Goal: Task Accomplishment & Management: Use online tool/utility

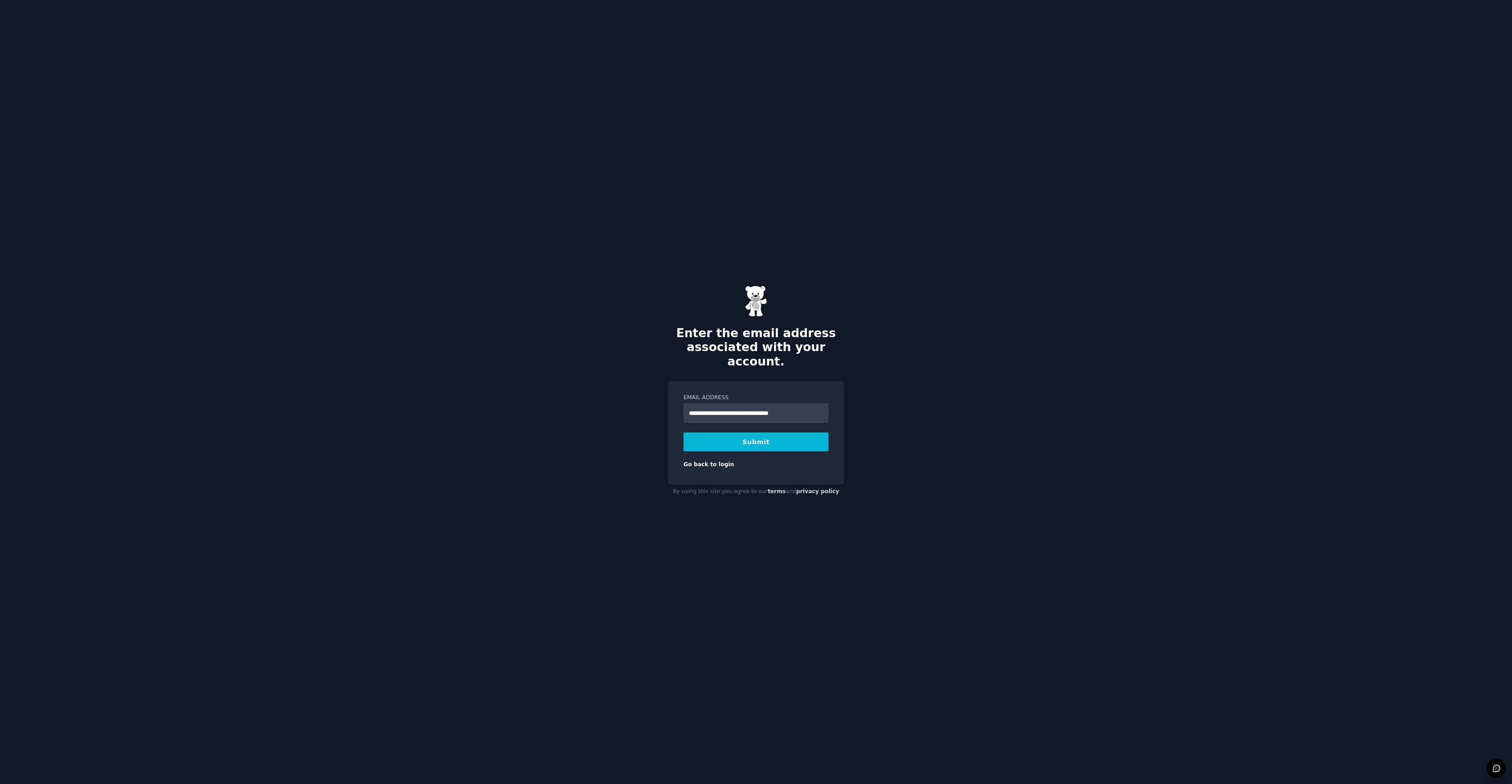
click at [758, 434] on button "Submit" at bounding box center [756, 442] width 145 height 19
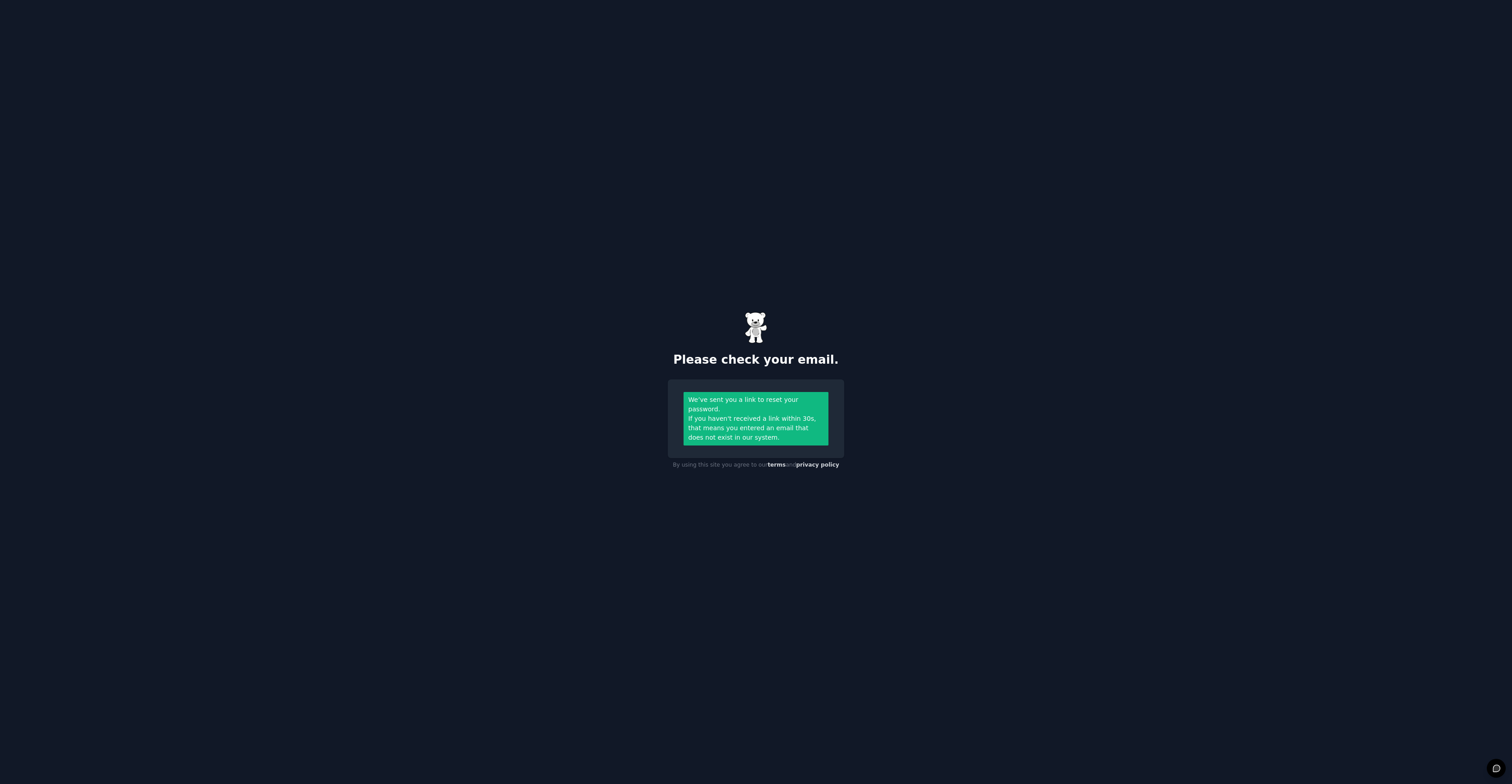
click at [826, 250] on div "Please check your email. We’ve sent you a link to reset your password. If you h…" at bounding box center [756, 392] width 1512 height 784
click at [611, 260] on div "Please check your email. We’ve sent you a link to reset your password. If you h…" at bounding box center [756, 392] width 1512 height 784
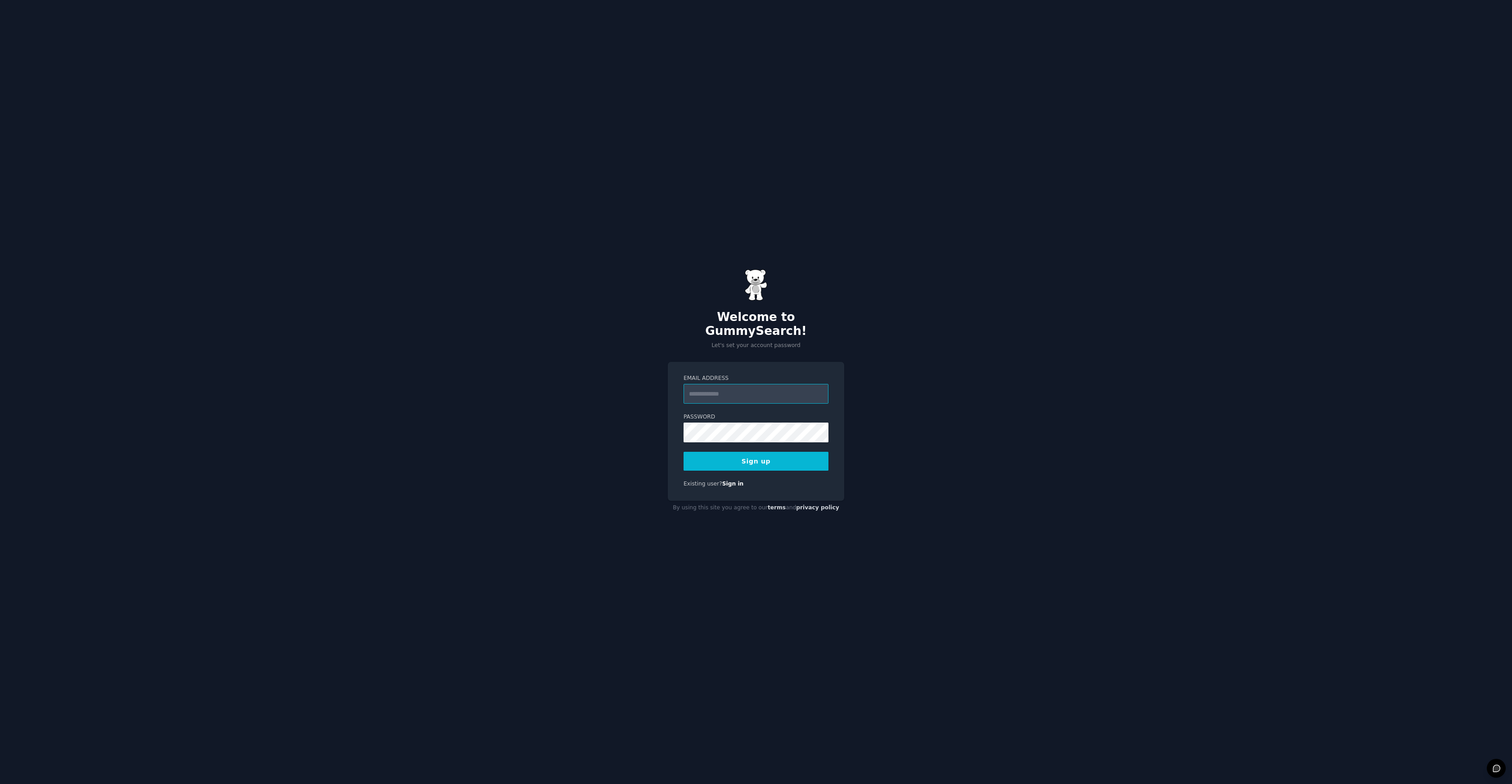
click at [742, 386] on input "Email Address" at bounding box center [756, 393] width 145 height 20
click at [0, 784] on com-1password-button at bounding box center [0, 784] width 0 height 0
type input "**********"
click at [684, 452] on button "Sign up" at bounding box center [756, 461] width 145 height 19
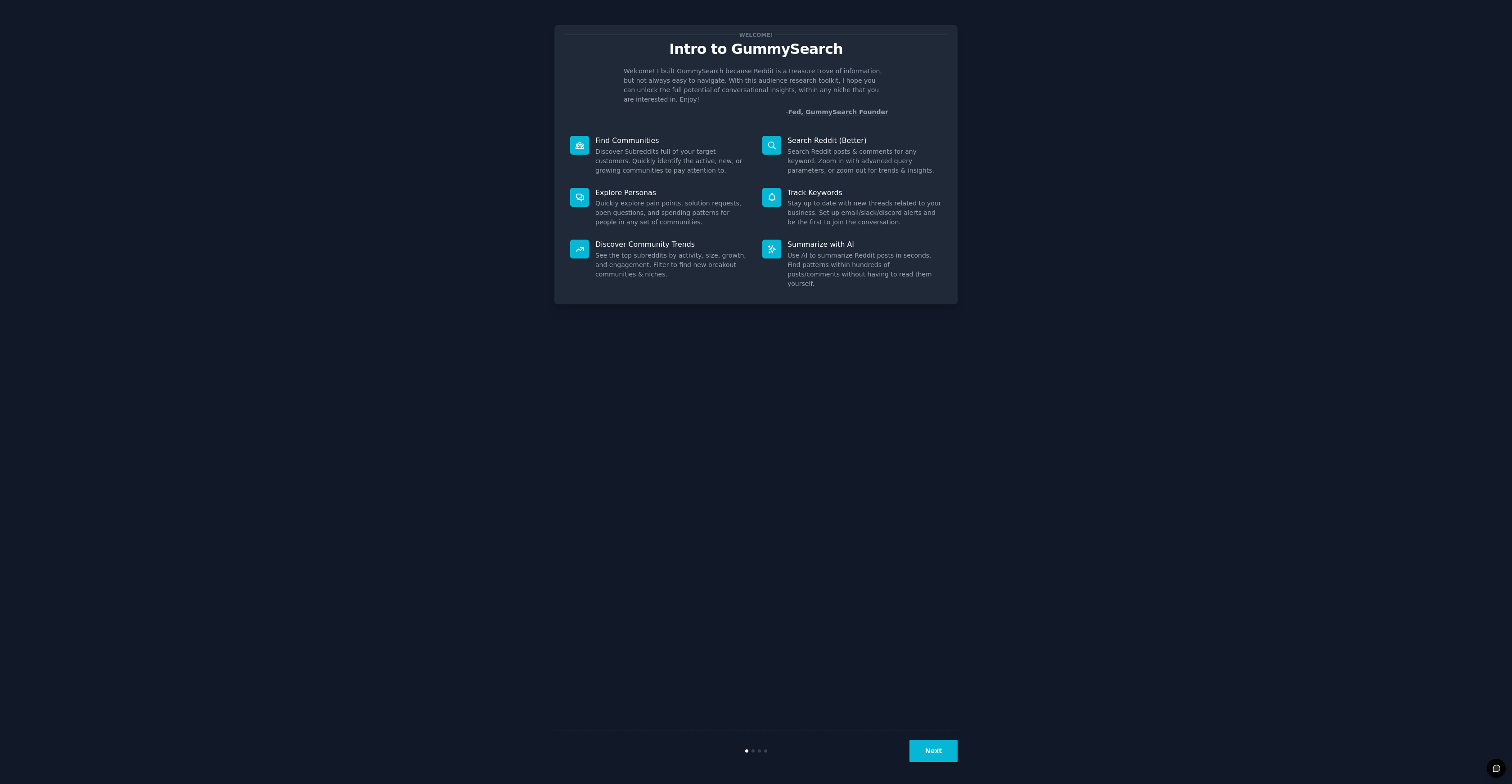
click at [943, 754] on button "Next" at bounding box center [933, 751] width 48 height 22
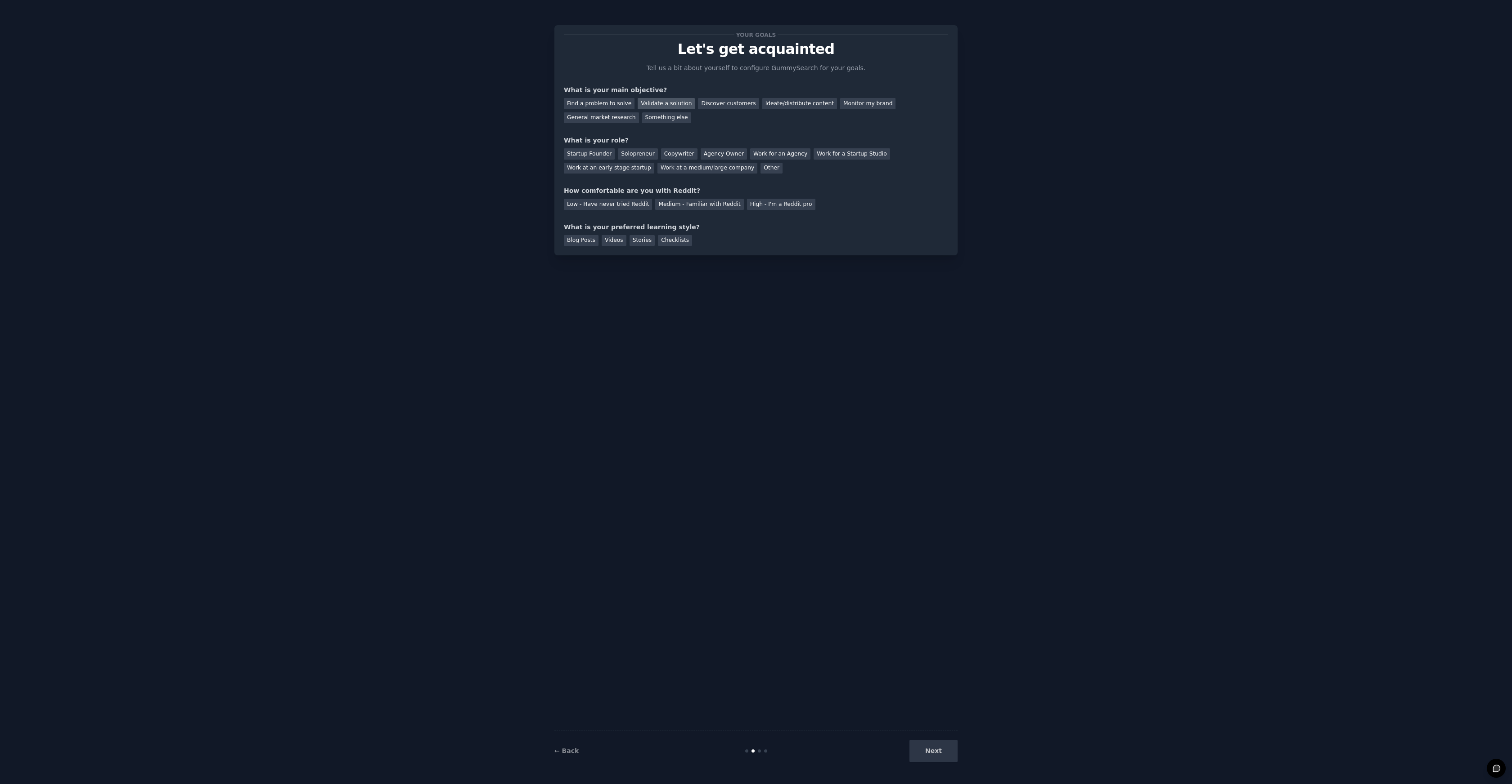
click at [677, 105] on div "Validate a solution" at bounding box center [666, 103] width 57 height 11
click at [760, 171] on div "Other" at bounding box center [771, 169] width 22 height 11
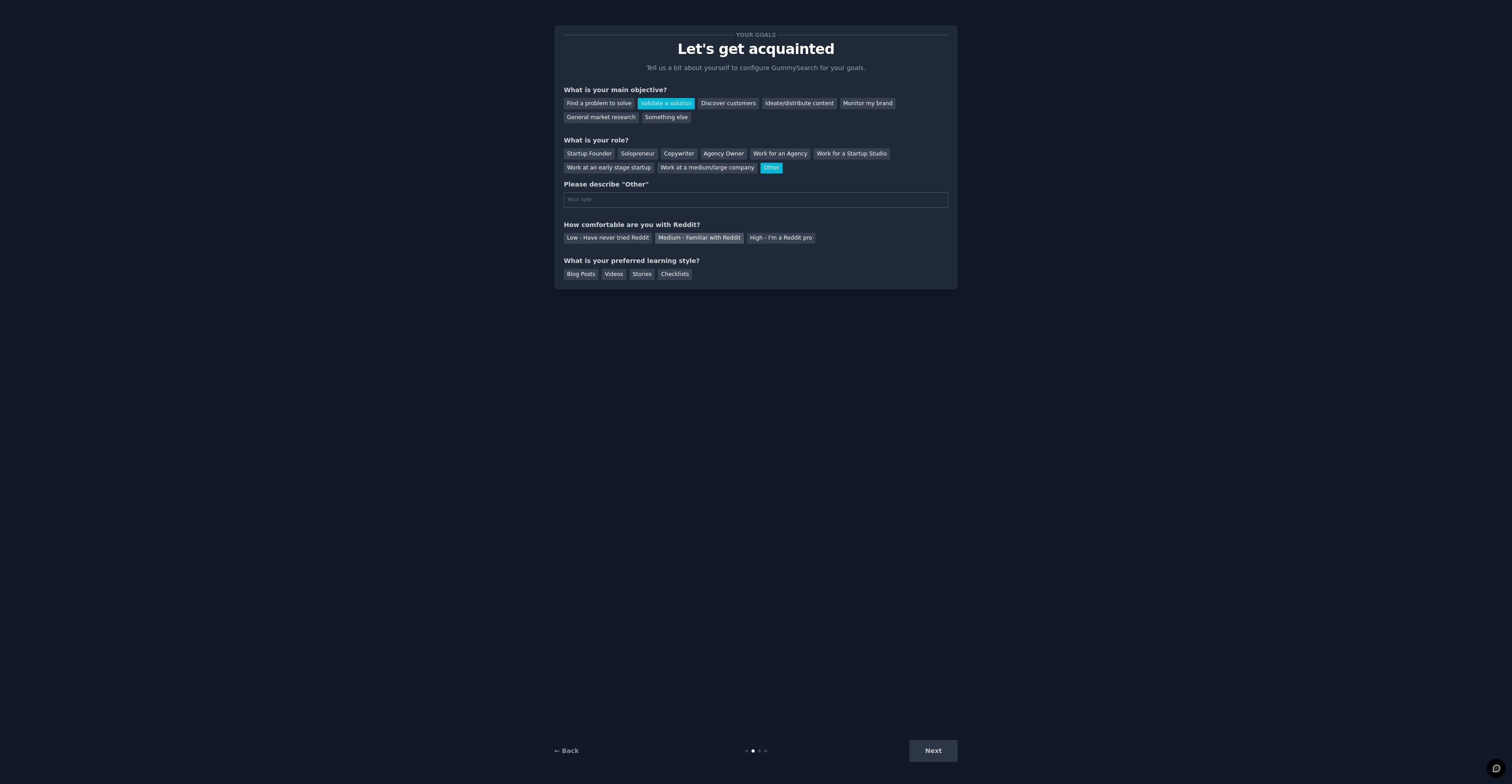
click at [710, 240] on div "Medium - Familiar with Reddit" at bounding box center [699, 238] width 88 height 11
click at [606, 277] on div "Videos" at bounding box center [614, 274] width 25 height 11
click at [937, 756] on div "Next" at bounding box center [890, 751] width 134 height 22
click at [677, 186] on div "Please describe "Other"" at bounding box center [756, 184] width 384 height 10
click at [675, 195] on input "text" at bounding box center [756, 200] width 384 height 15
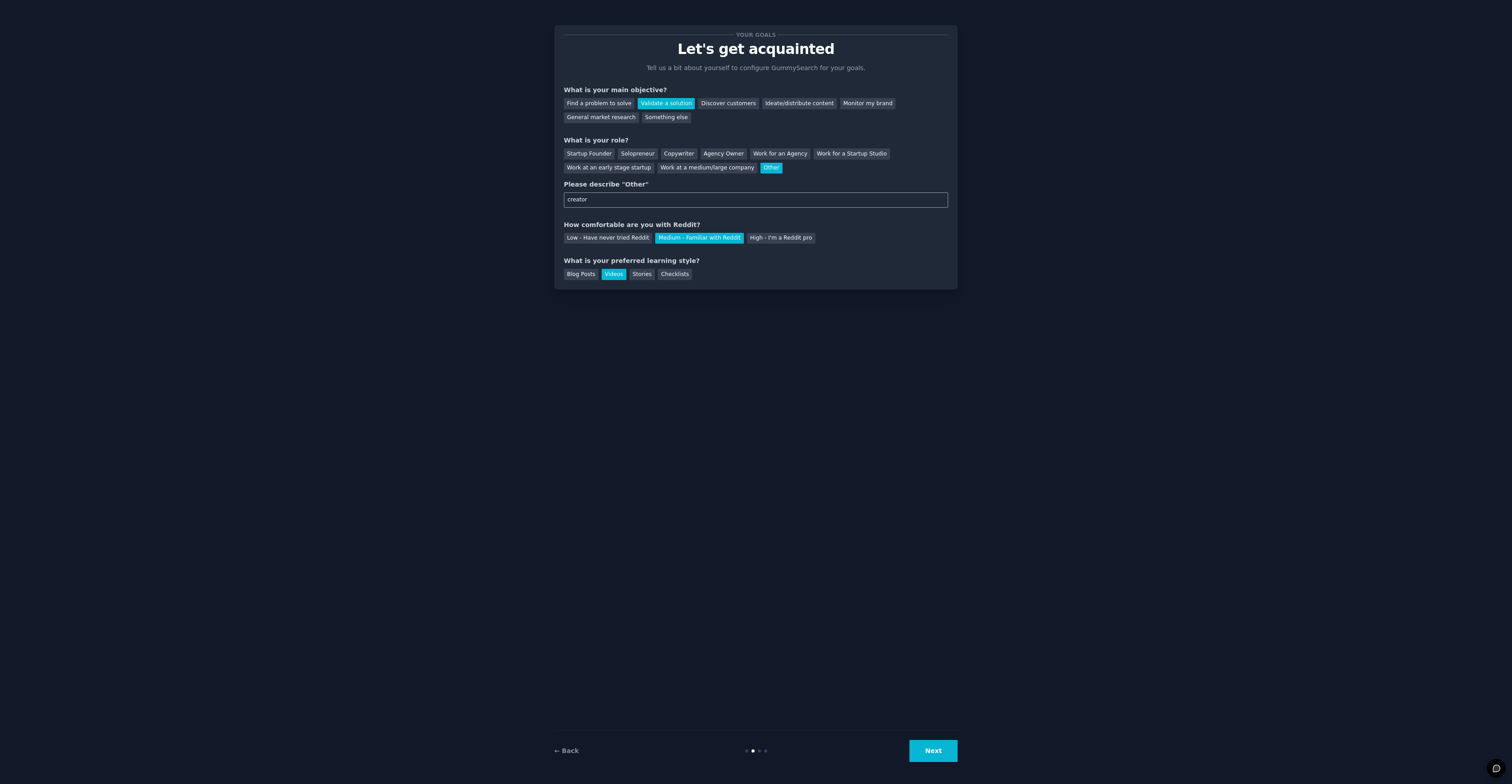
type input "creator"
click at [944, 763] on div "← Back Next" at bounding box center [756, 751] width 403 height 41
click at [942, 757] on button "Next" at bounding box center [933, 751] width 48 height 22
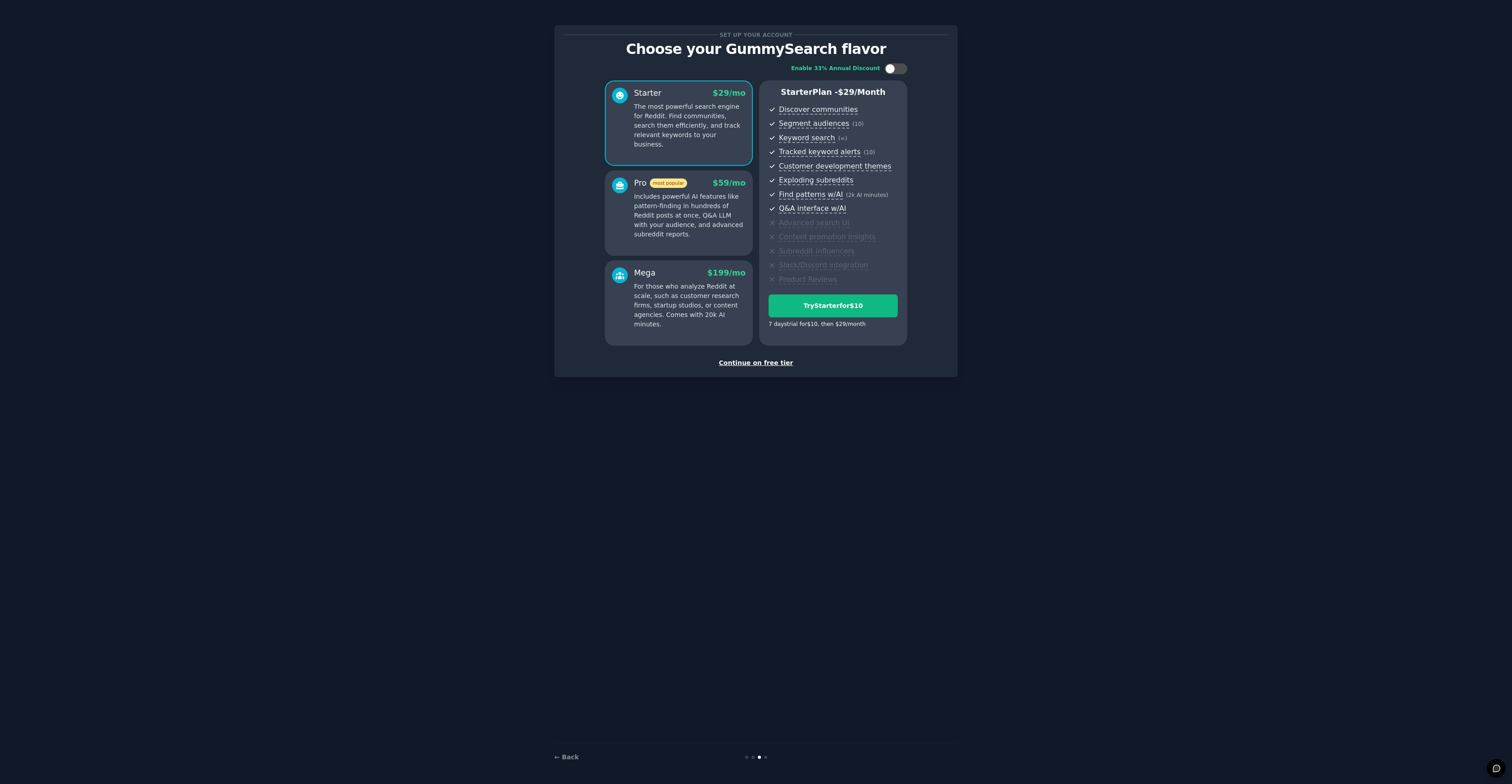
click at [770, 366] on div "Continue on free tier" at bounding box center [756, 363] width 384 height 10
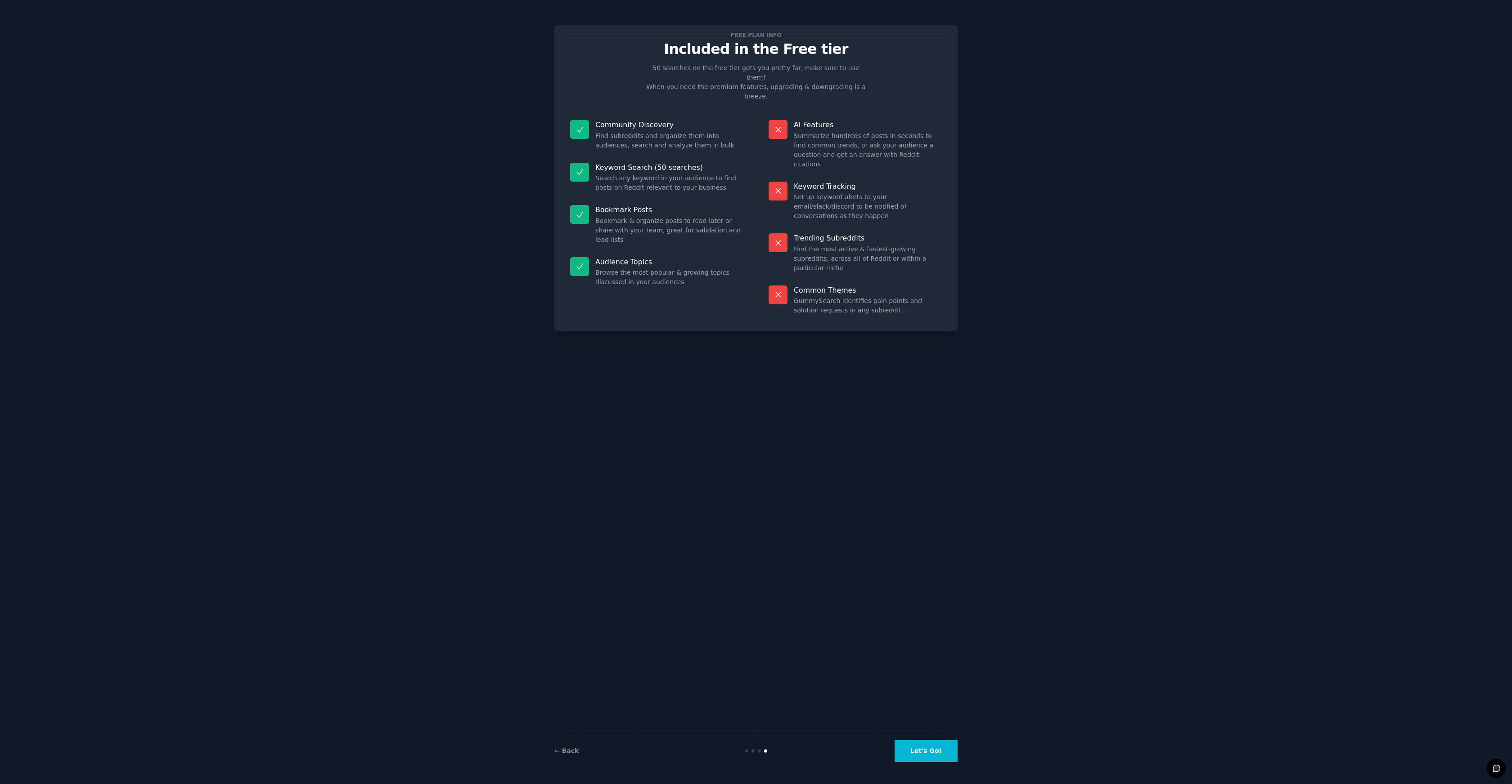
click at [943, 750] on button "Let's Go!" at bounding box center [926, 751] width 63 height 22
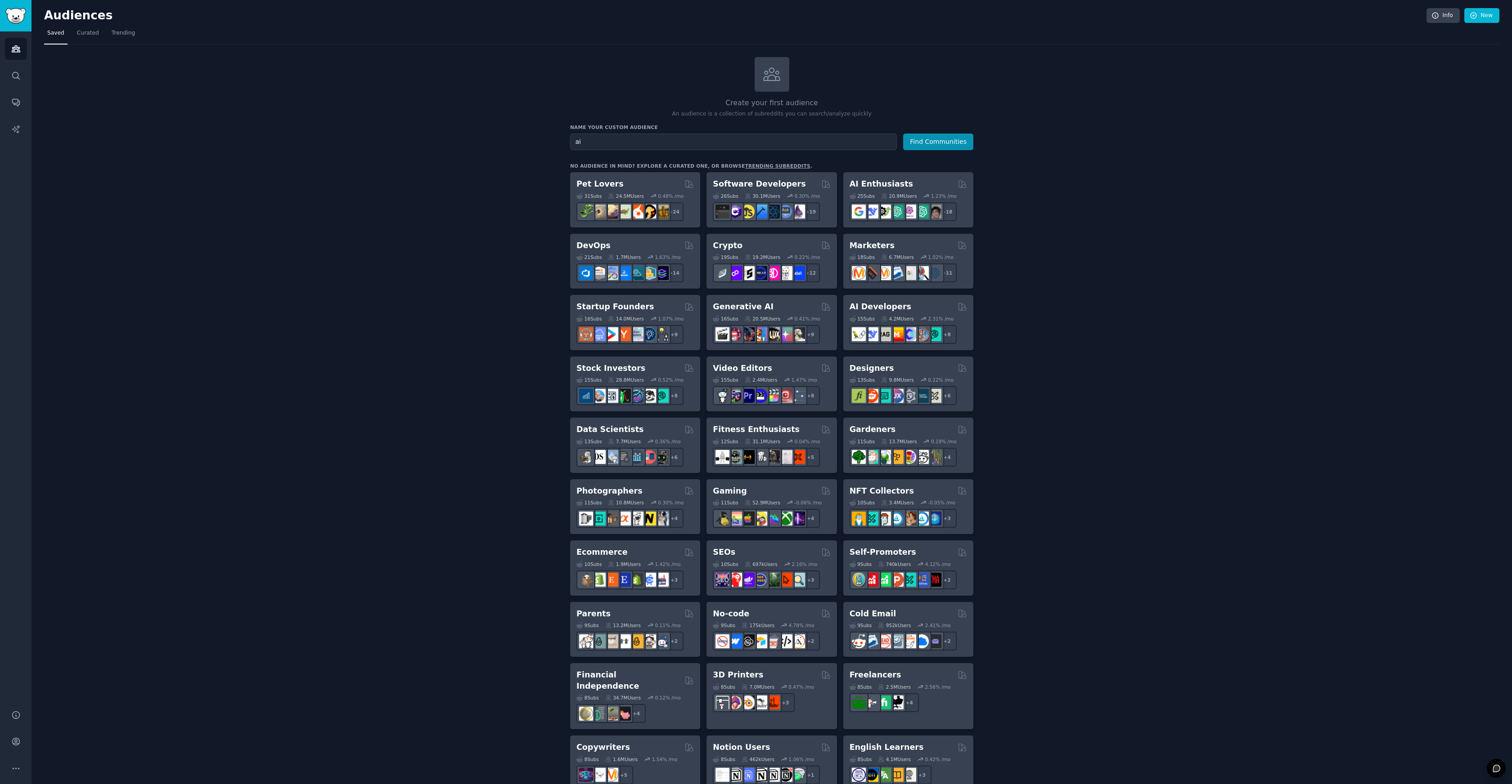
type input "ai"
click at [903, 134] on button "Find Communities" at bounding box center [938, 142] width 70 height 16
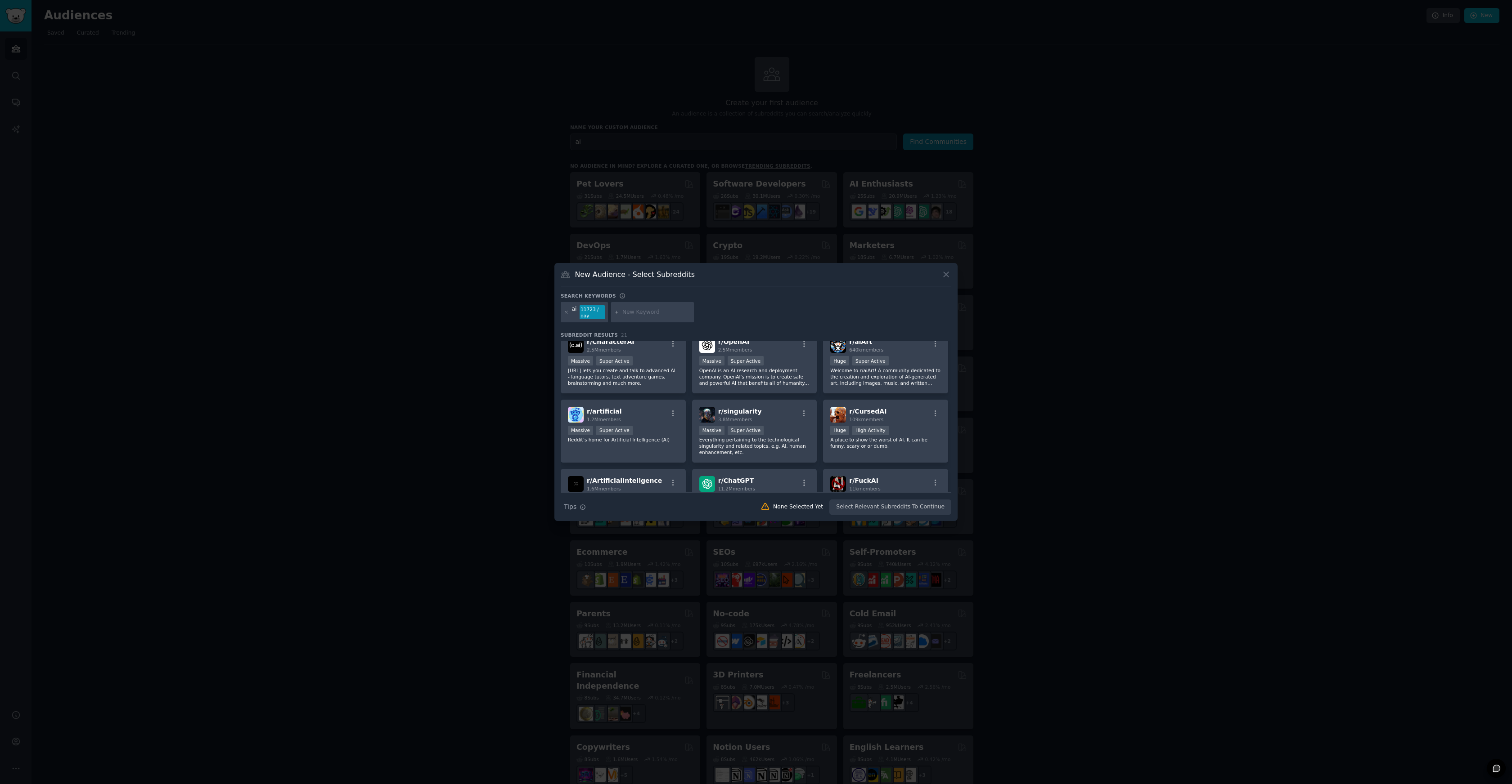
scroll to position [79, 0]
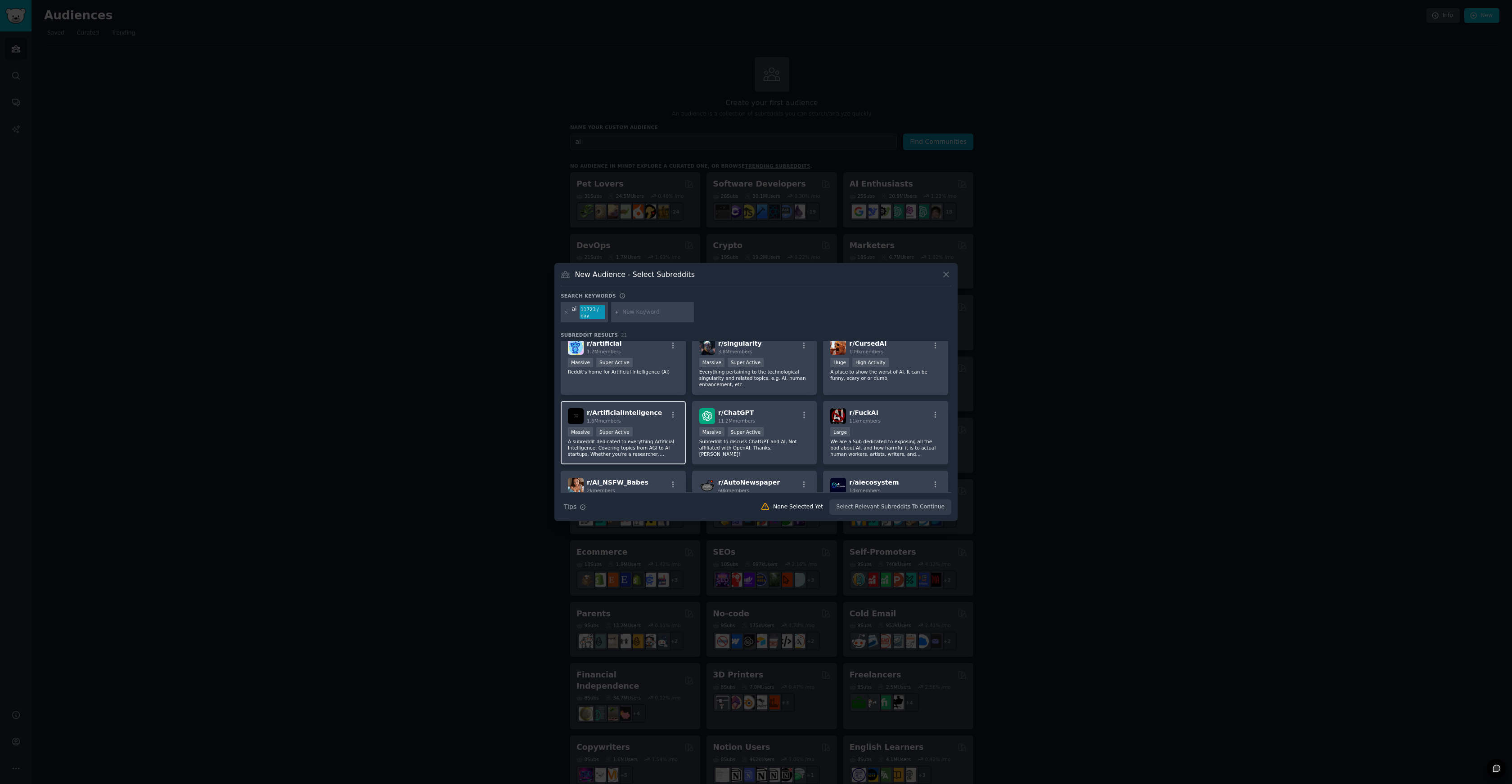
click at [673, 421] on div "r/ ArtificialInteligence 1.6M members" at bounding box center [623, 416] width 110 height 16
click at [797, 422] on div "r/ ChatGPT 11.2M members" at bounding box center [754, 416] width 110 height 16
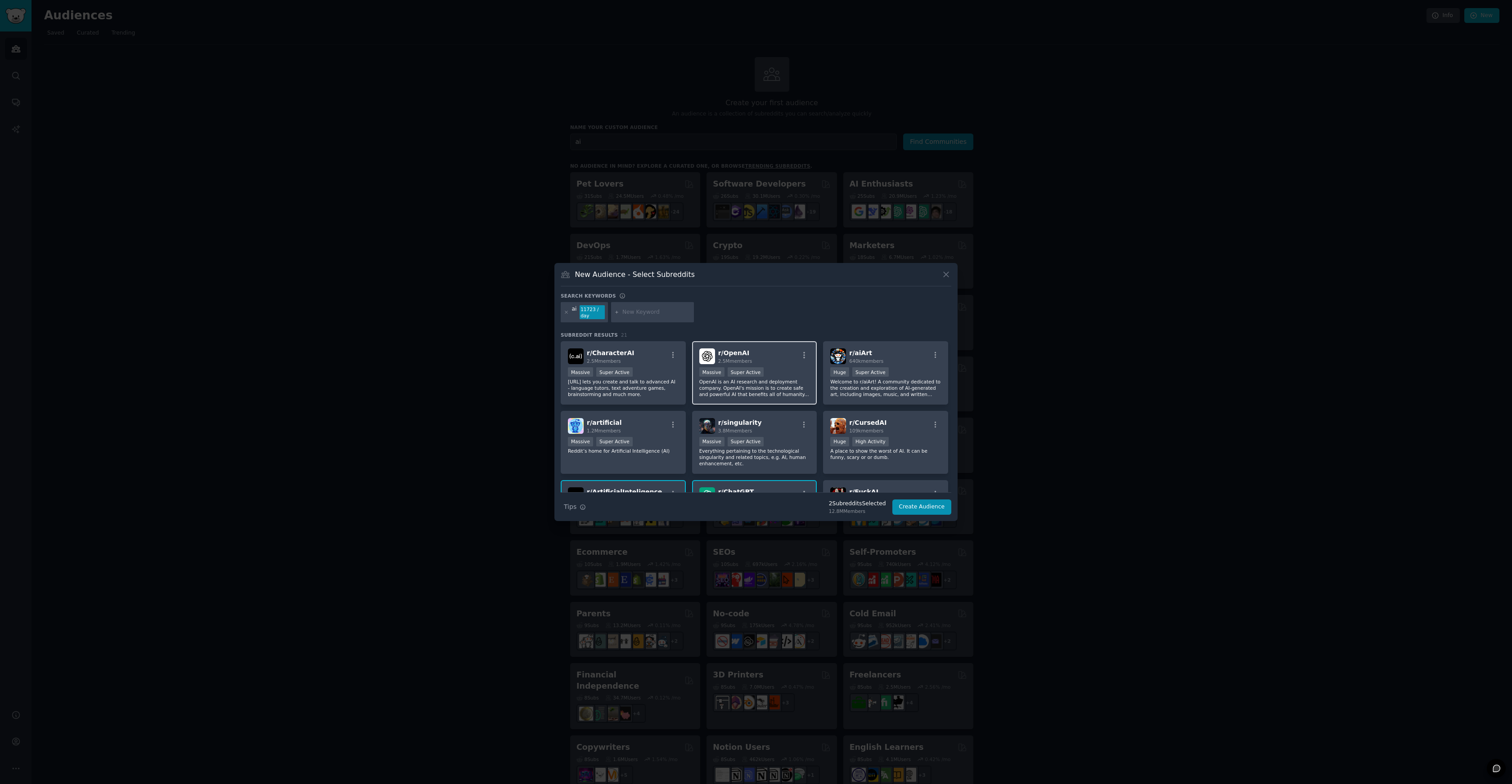
click at [779, 376] on div ">= 95th percentile for submissions / day Massive Super Active" at bounding box center [754, 373] width 110 height 11
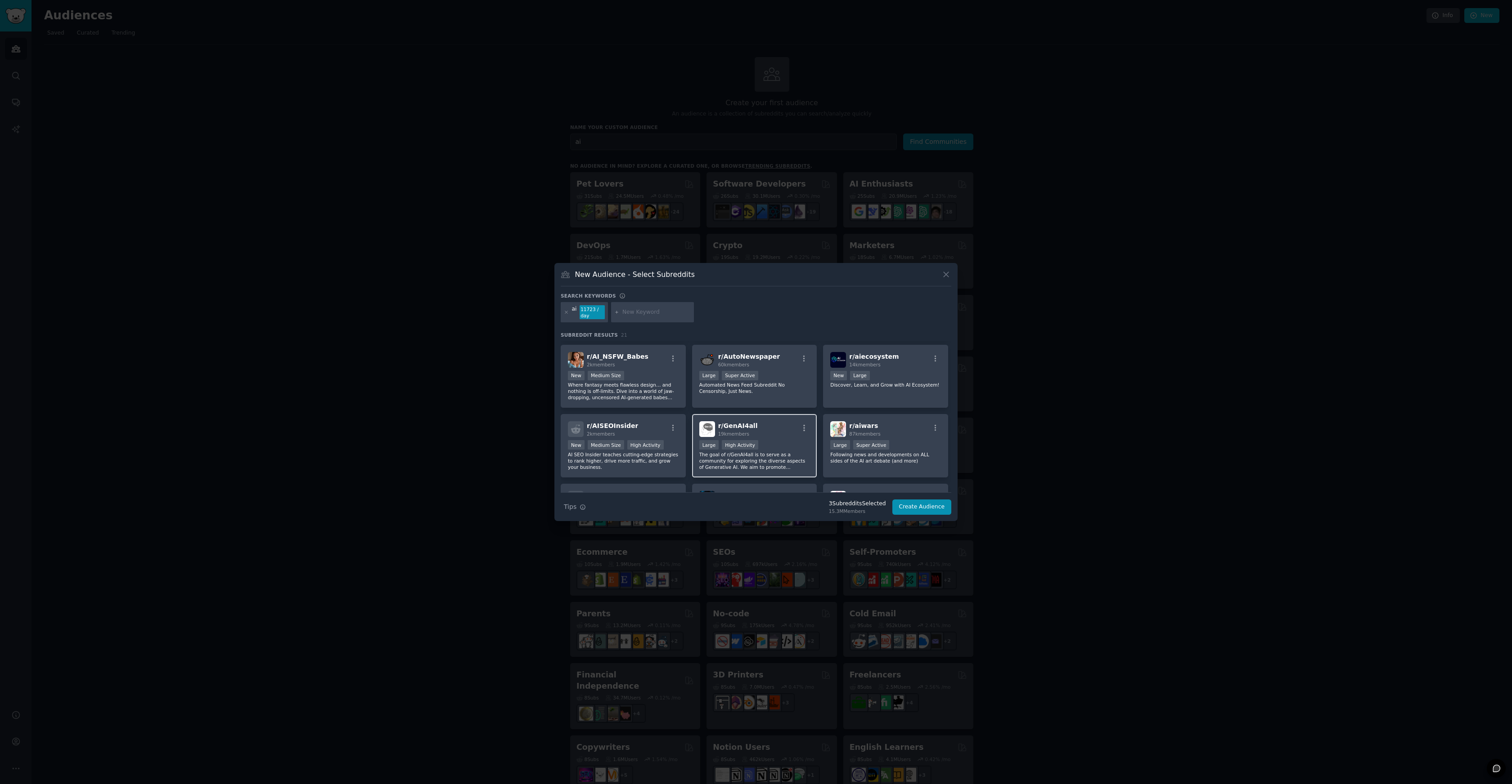
click at [771, 429] on div "r/ GenAI4all 19k members" at bounding box center [754, 429] width 110 height 16
click at [887, 385] on p "Discover, Learn, and Grow with AI Ecosystem!" at bounding box center [885, 384] width 110 height 6
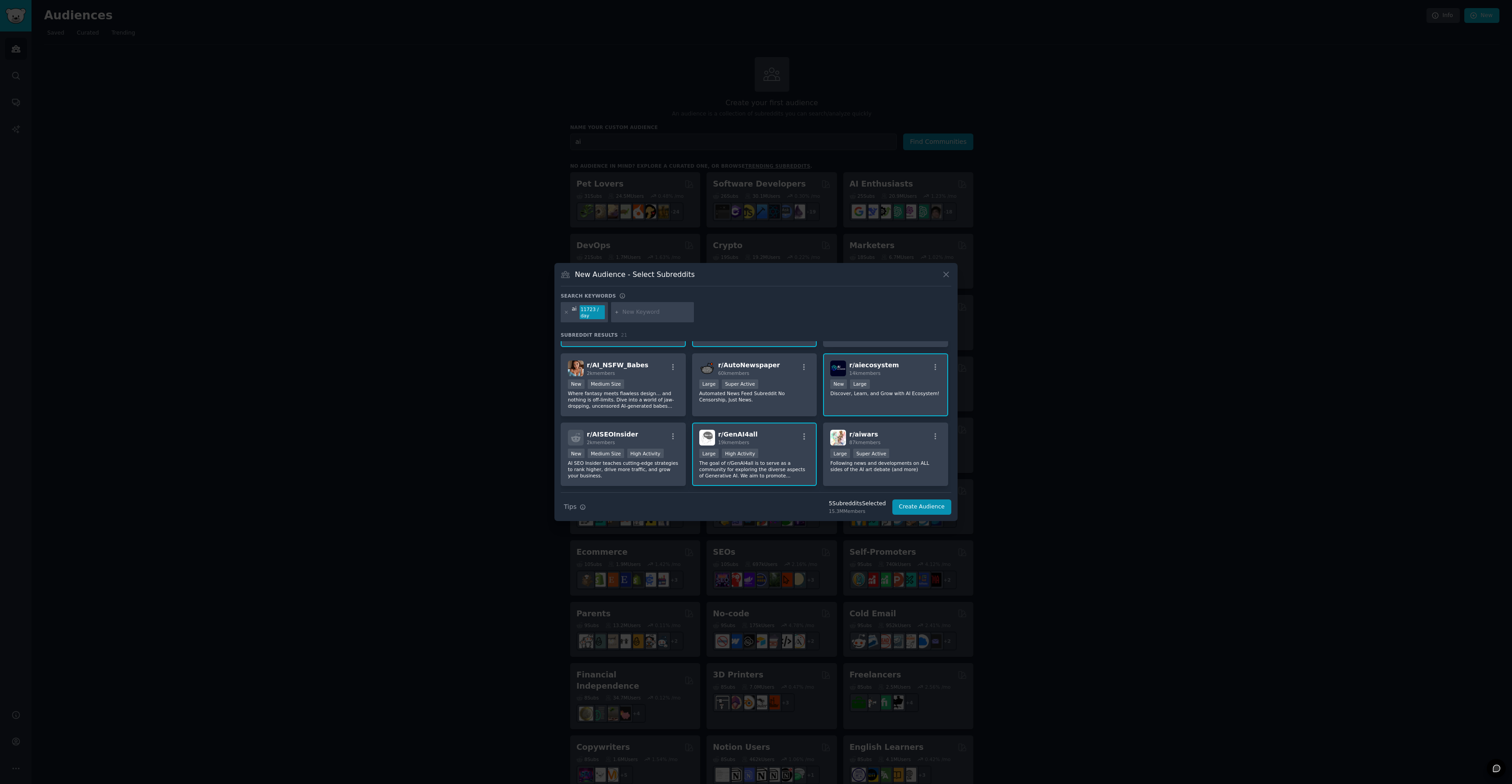
scroll to position [360, 0]
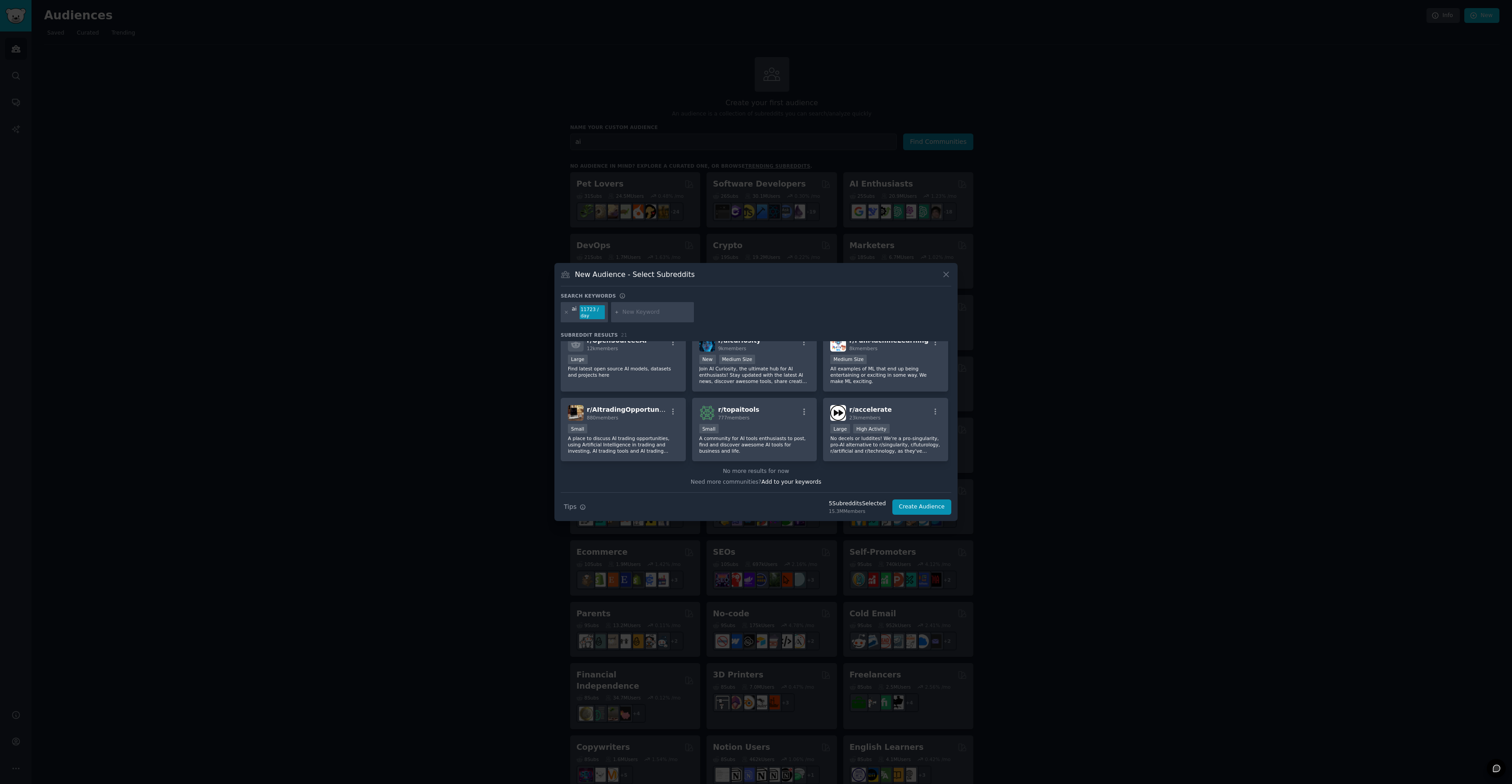
click at [944, 517] on div "New Audience - Select Subreddits Search keywords ai 11723 / day Subreddit Resul…" at bounding box center [756, 392] width 403 height 258
click at [940, 508] on button "Create Audience" at bounding box center [922, 507] width 60 height 15
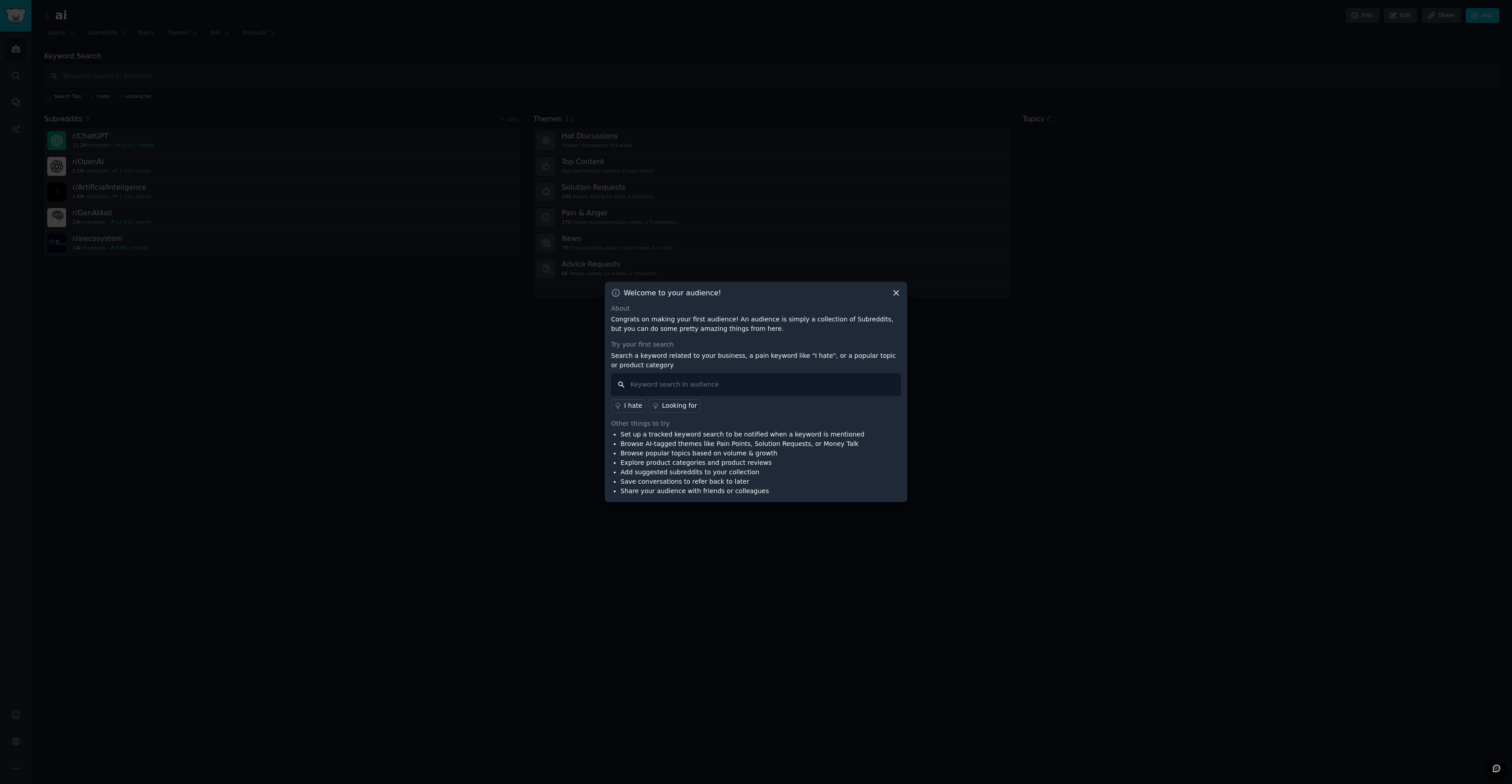
click at [655, 389] on input "text" at bounding box center [756, 384] width 290 height 23
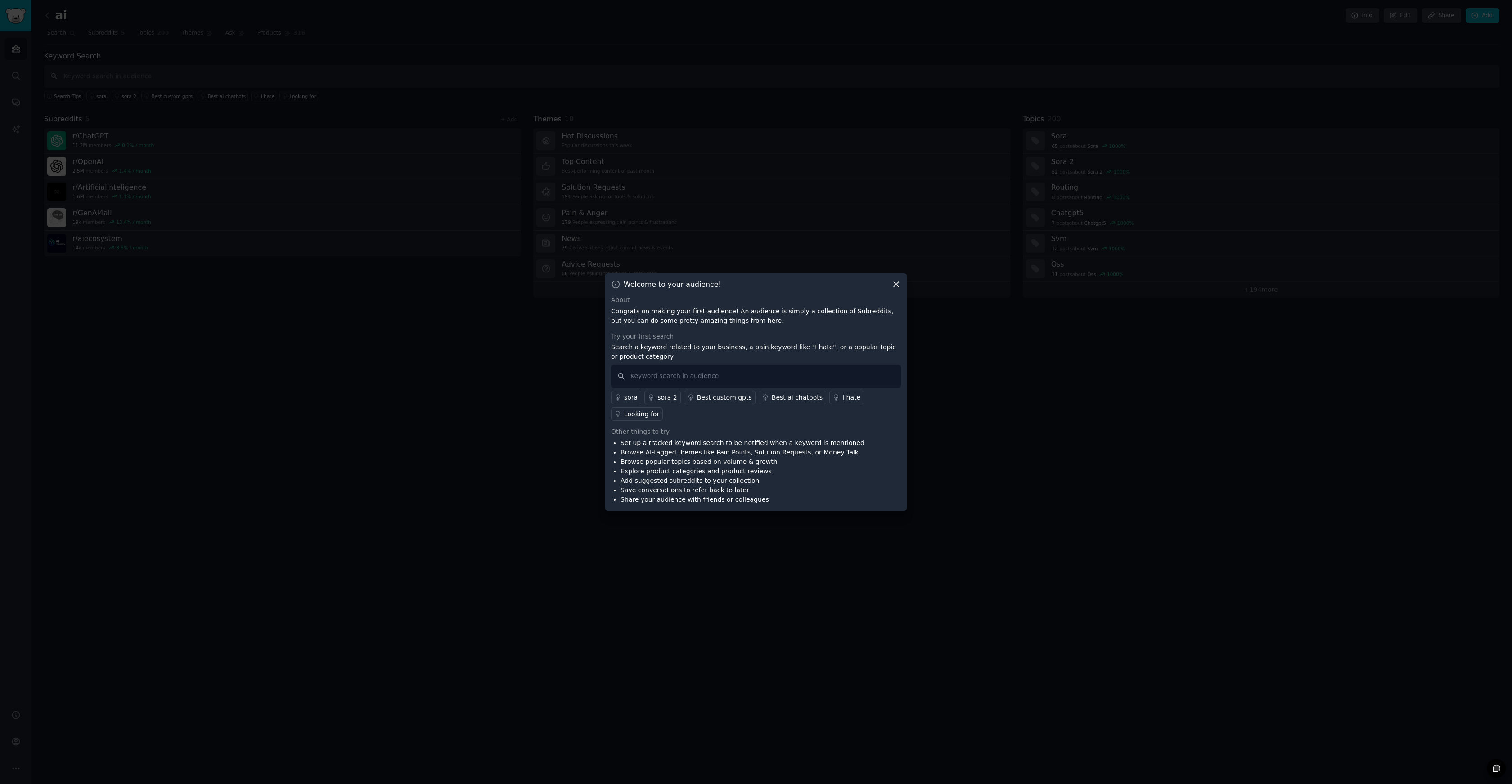
click at [896, 295] on div "Welcome to your audience! About Congrats on making your first audience! An audi…" at bounding box center [756, 392] width 302 height 237
click at [896, 285] on icon at bounding box center [896, 284] width 10 height 10
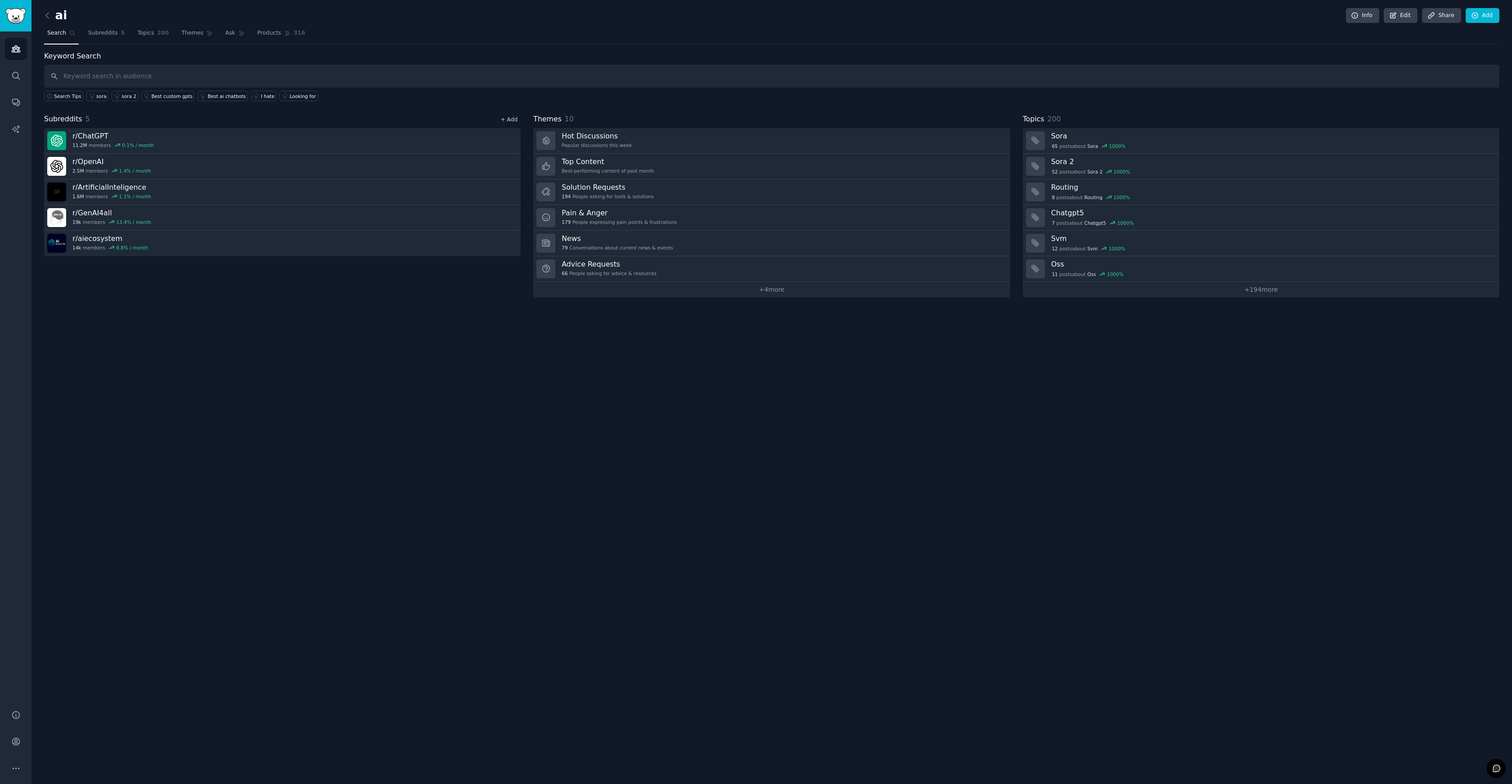
click at [507, 119] on link "+ Add" at bounding box center [509, 119] width 17 height 6
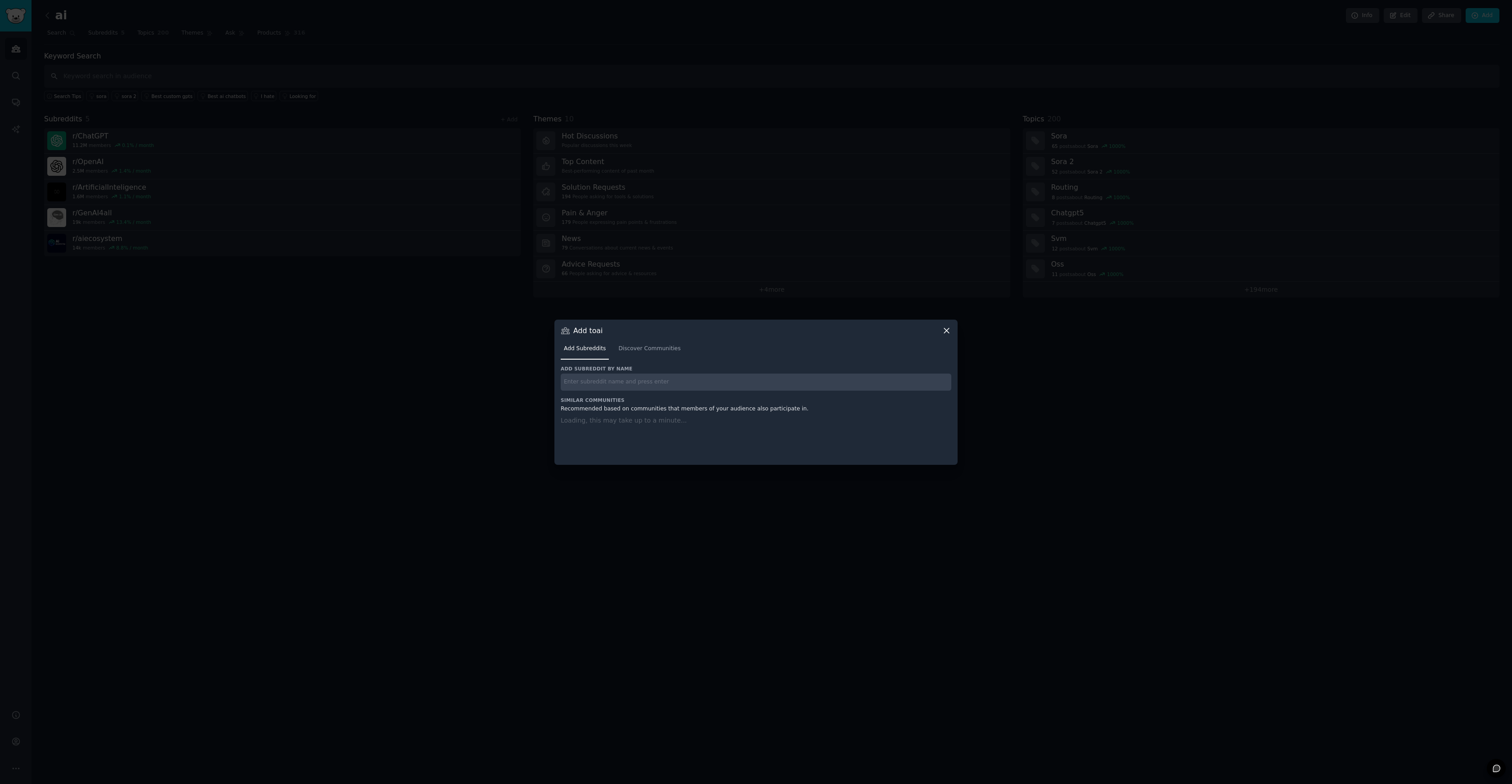
click at [621, 378] on input "text" at bounding box center [756, 382] width 391 height 18
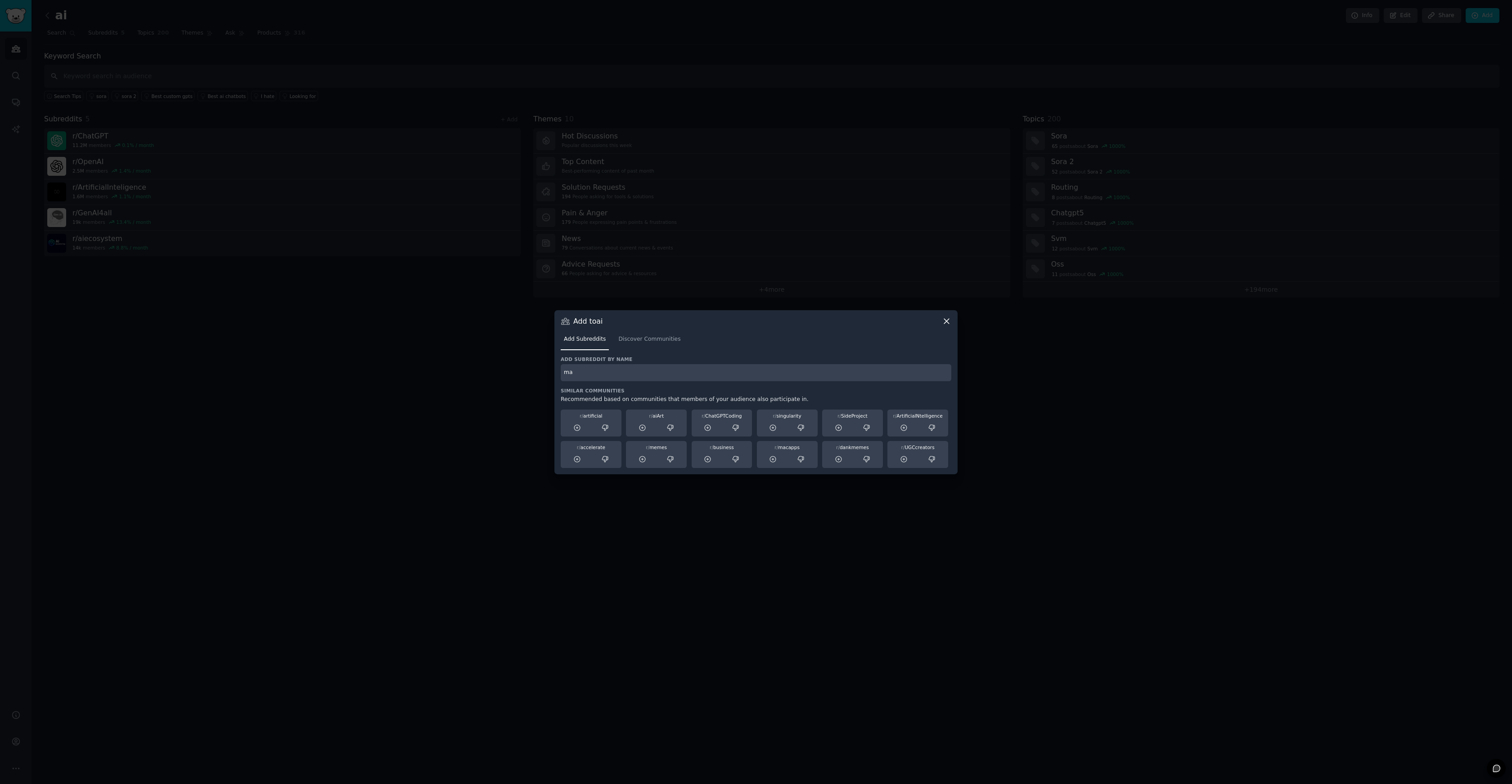
type input "m"
type input "learn ai"
click at [586, 369] on input "learn ai" at bounding box center [756, 373] width 391 height 18
click at [653, 338] on span "Discover Communities" at bounding box center [649, 339] width 62 height 8
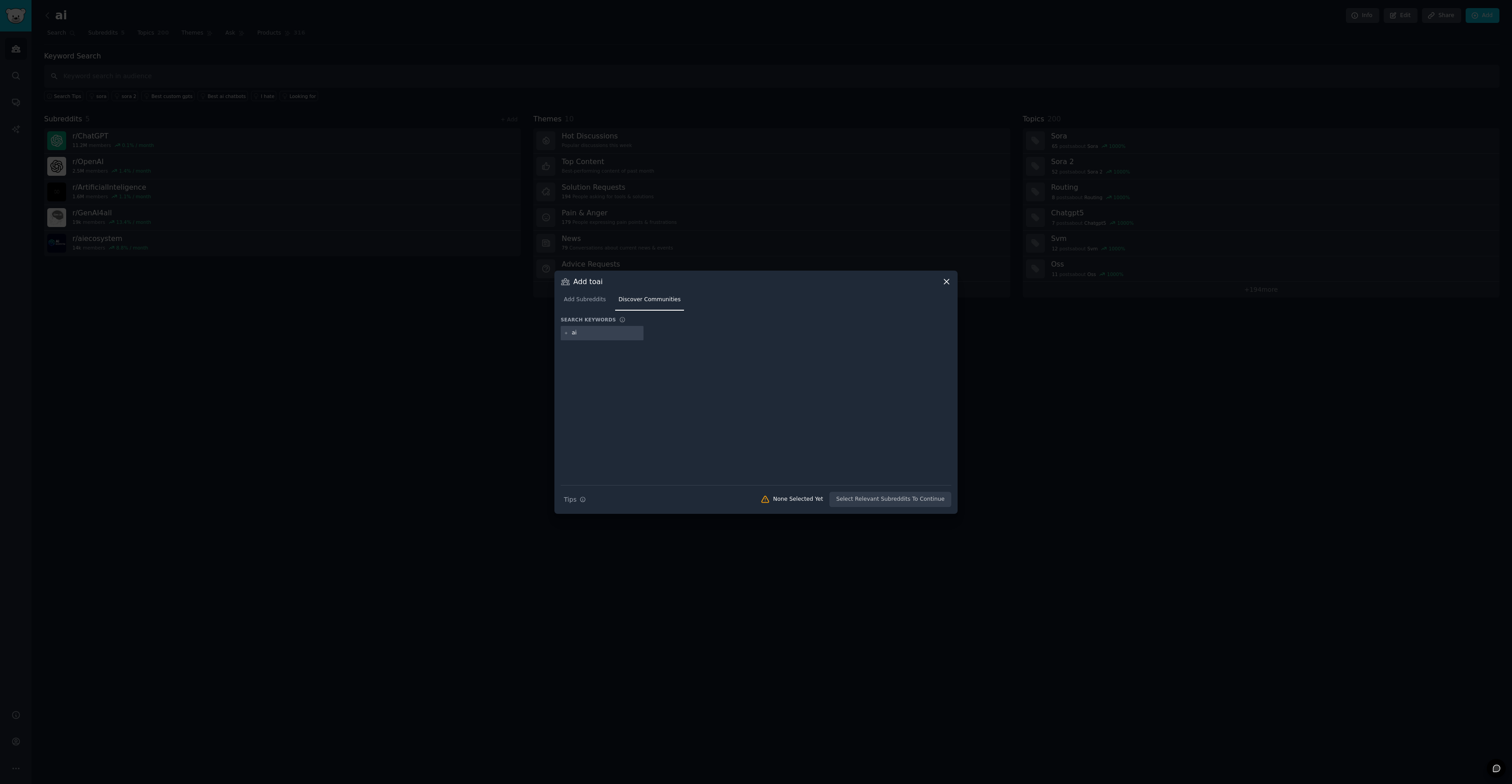
type input "a"
type input "llm"
type input "genai"
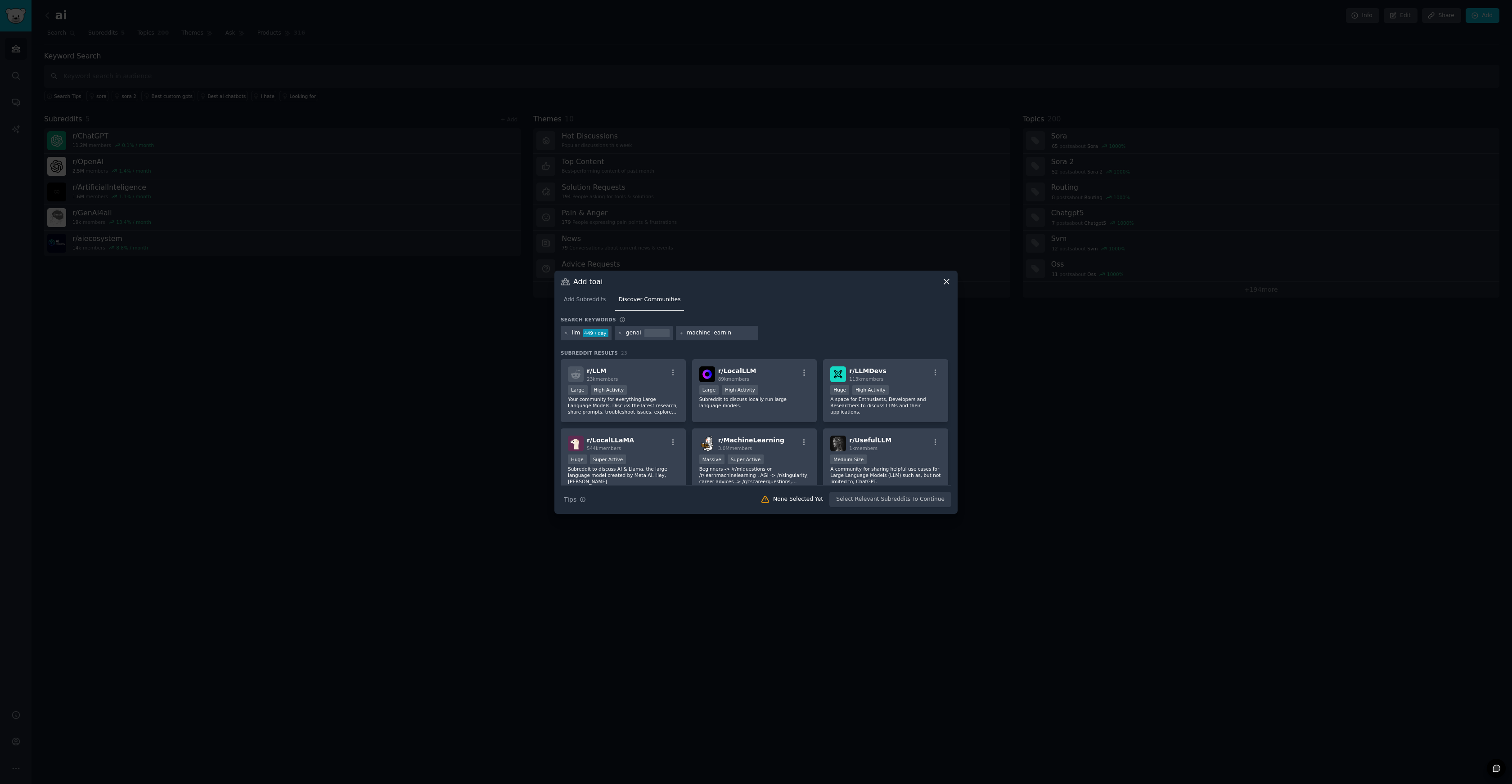
type input "machine learning"
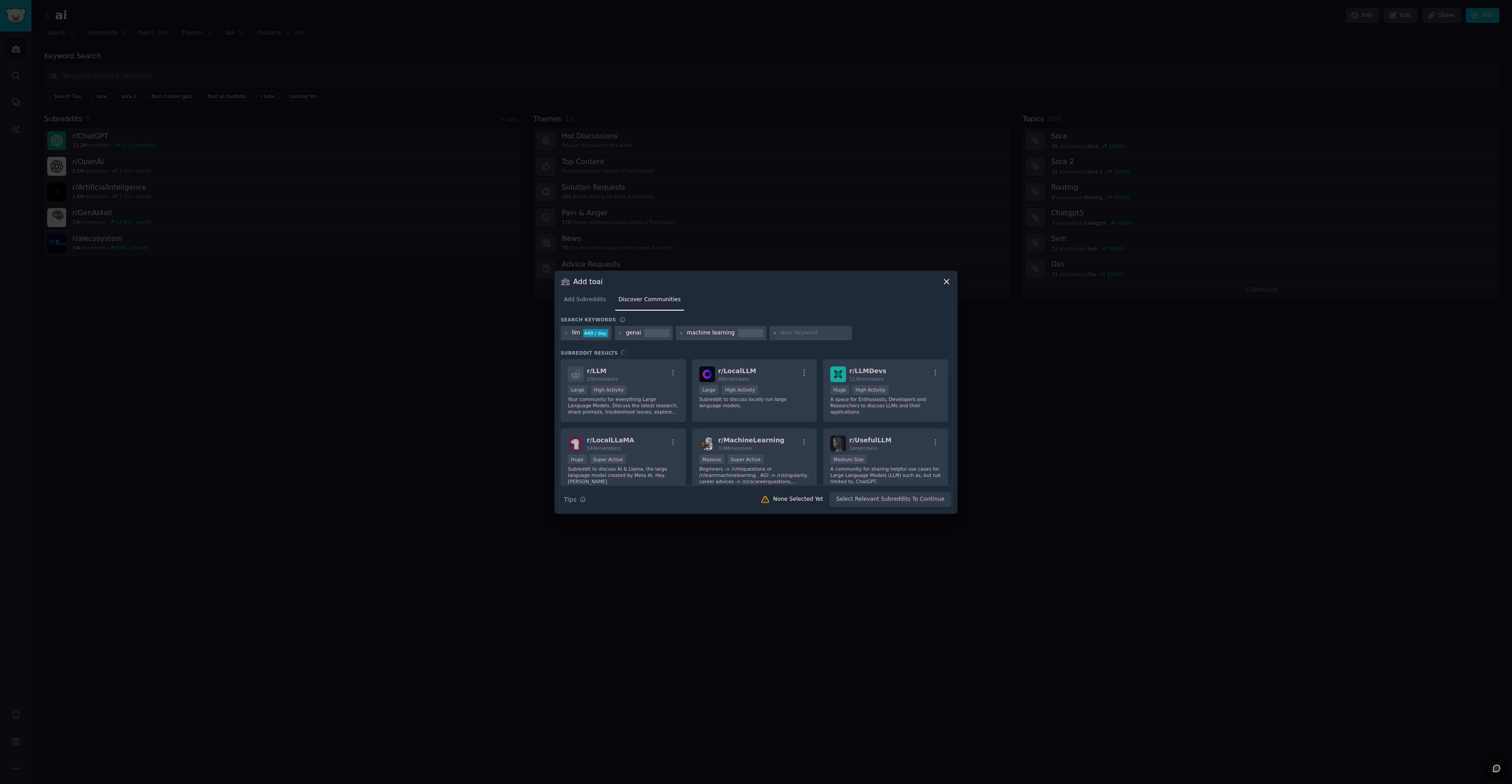
click at [652, 383] on div "r/ LLM 23k members Large High Activity Your community for everything Large Lang…" at bounding box center [756, 422] width 391 height 126
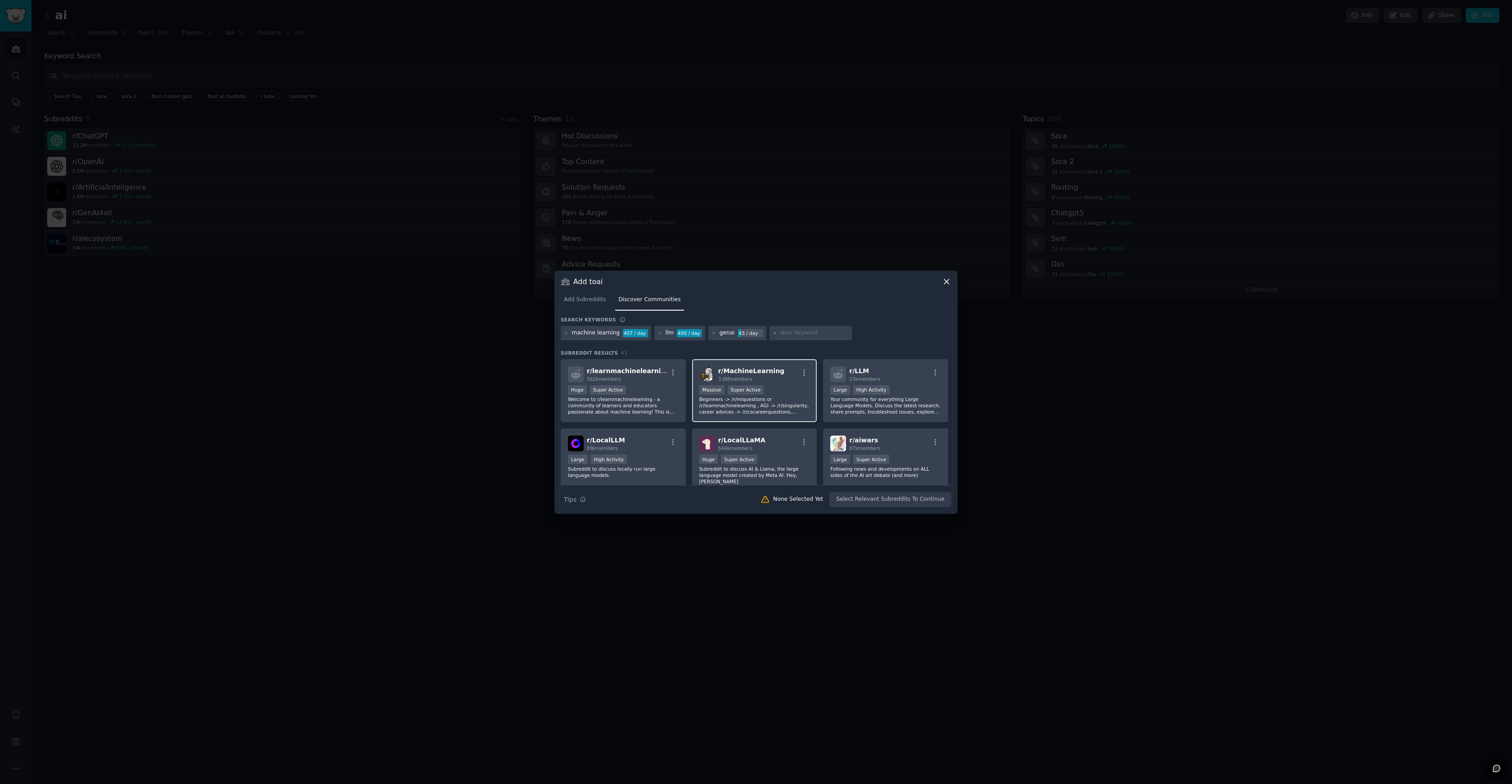
click at [780, 398] on p "Beginners -> /r/mlquestions or /r/learnmachinelearning , AGI -> /r/singularity,…" at bounding box center [754, 406] width 110 height 19
click at [608, 398] on p "Welcome to r/learnmachinelearning - a community of learners and educators passi…" at bounding box center [623, 406] width 110 height 19
click at [841, 403] on p "Your community for everything Large Language Models. Discuss the latest researc…" at bounding box center [885, 406] width 110 height 19
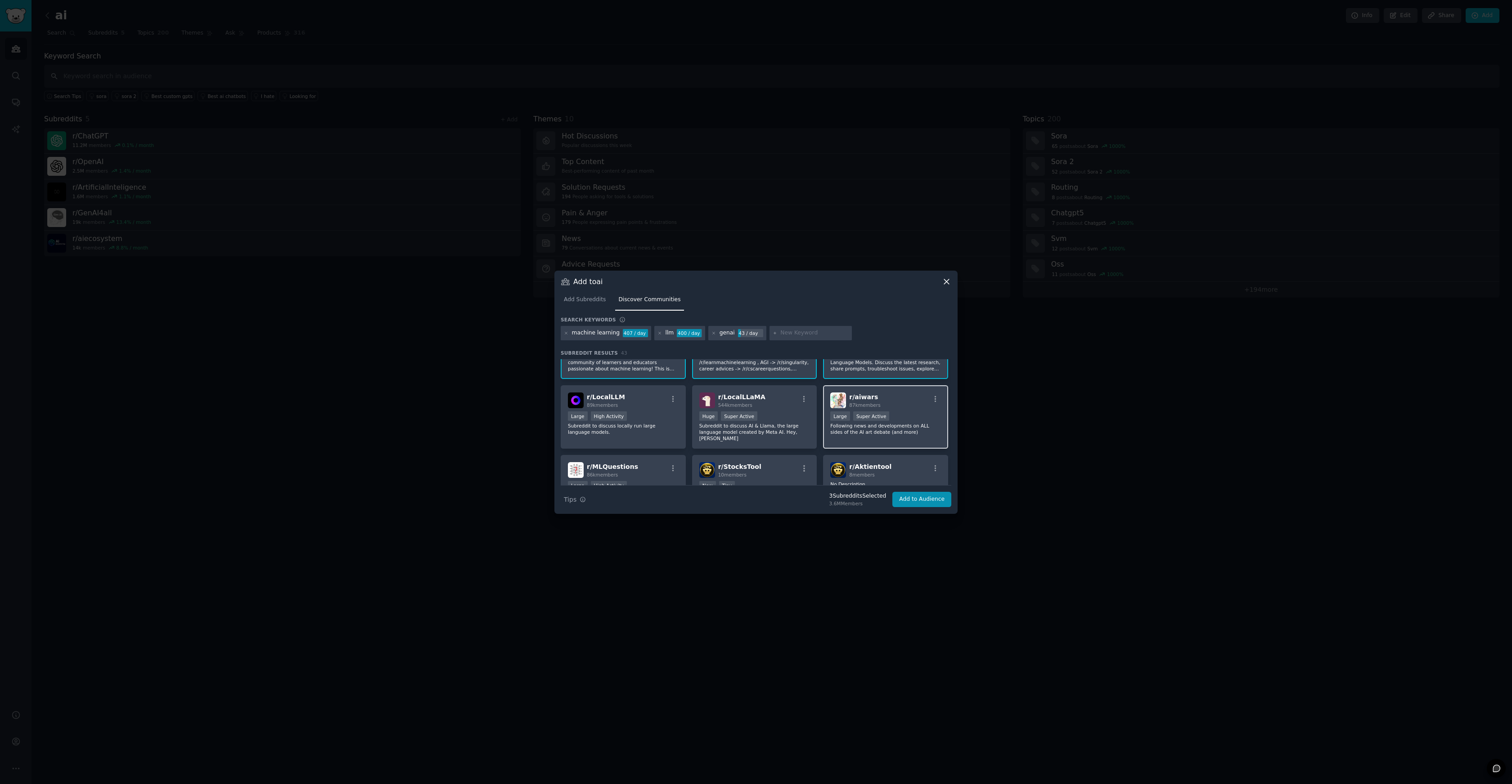
scroll to position [119, 0]
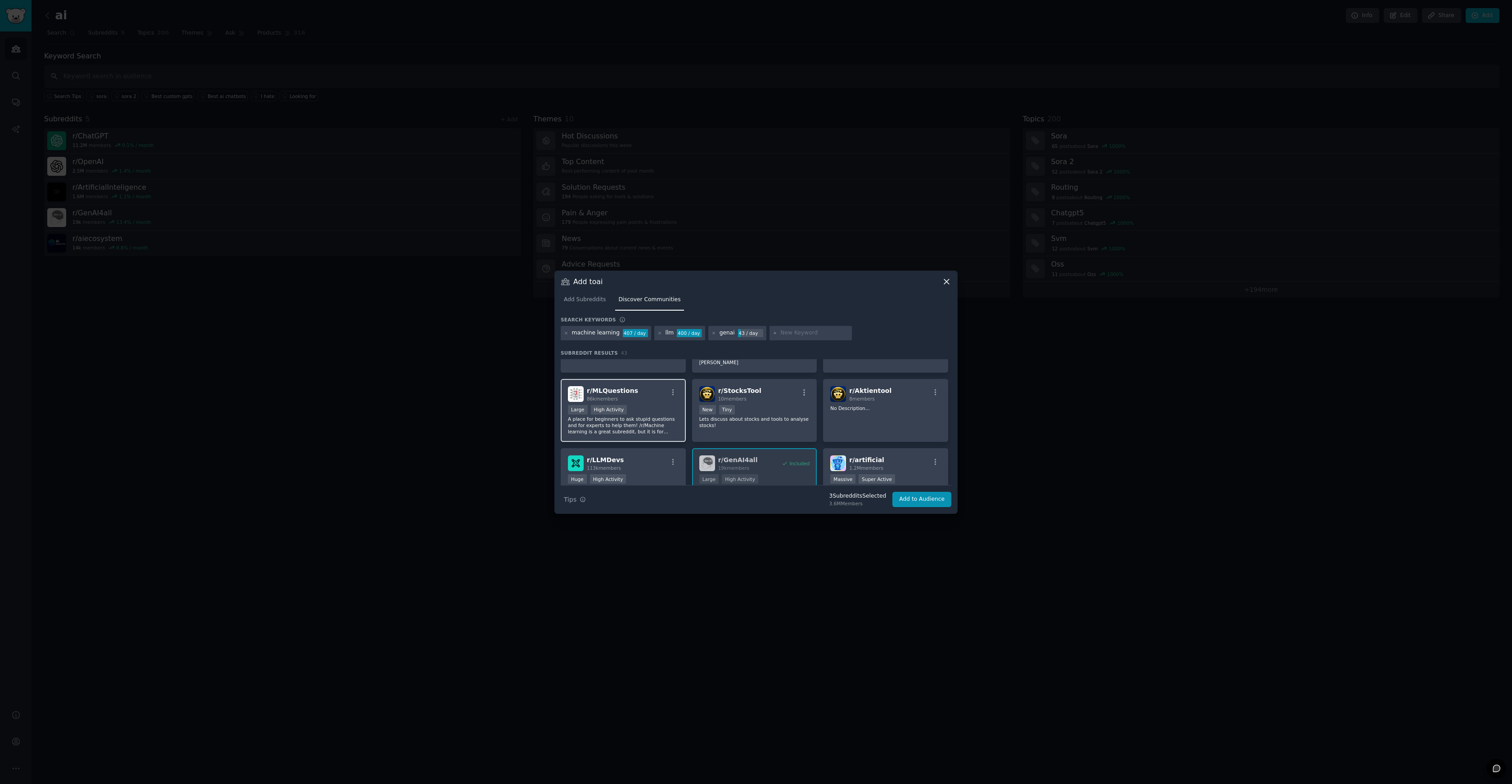
click at [667, 416] on p "A place for beginners to ask stupid questions and for experts to help them! /r/…" at bounding box center [623, 426] width 110 height 19
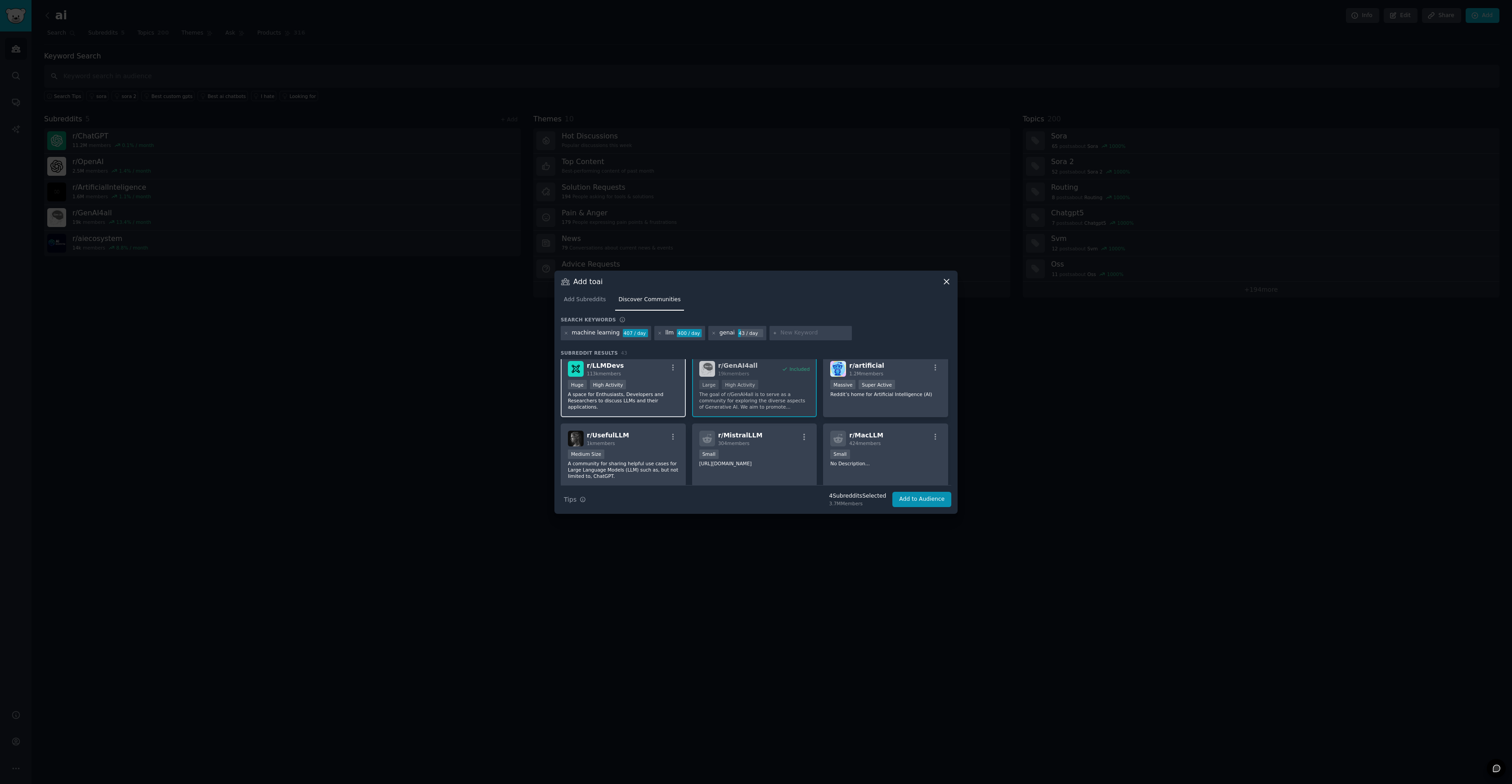
click at [662, 392] on p "A space for Enthusiasts, Developers and Researchers to discuss LLMs and their a…" at bounding box center [623, 401] width 110 height 19
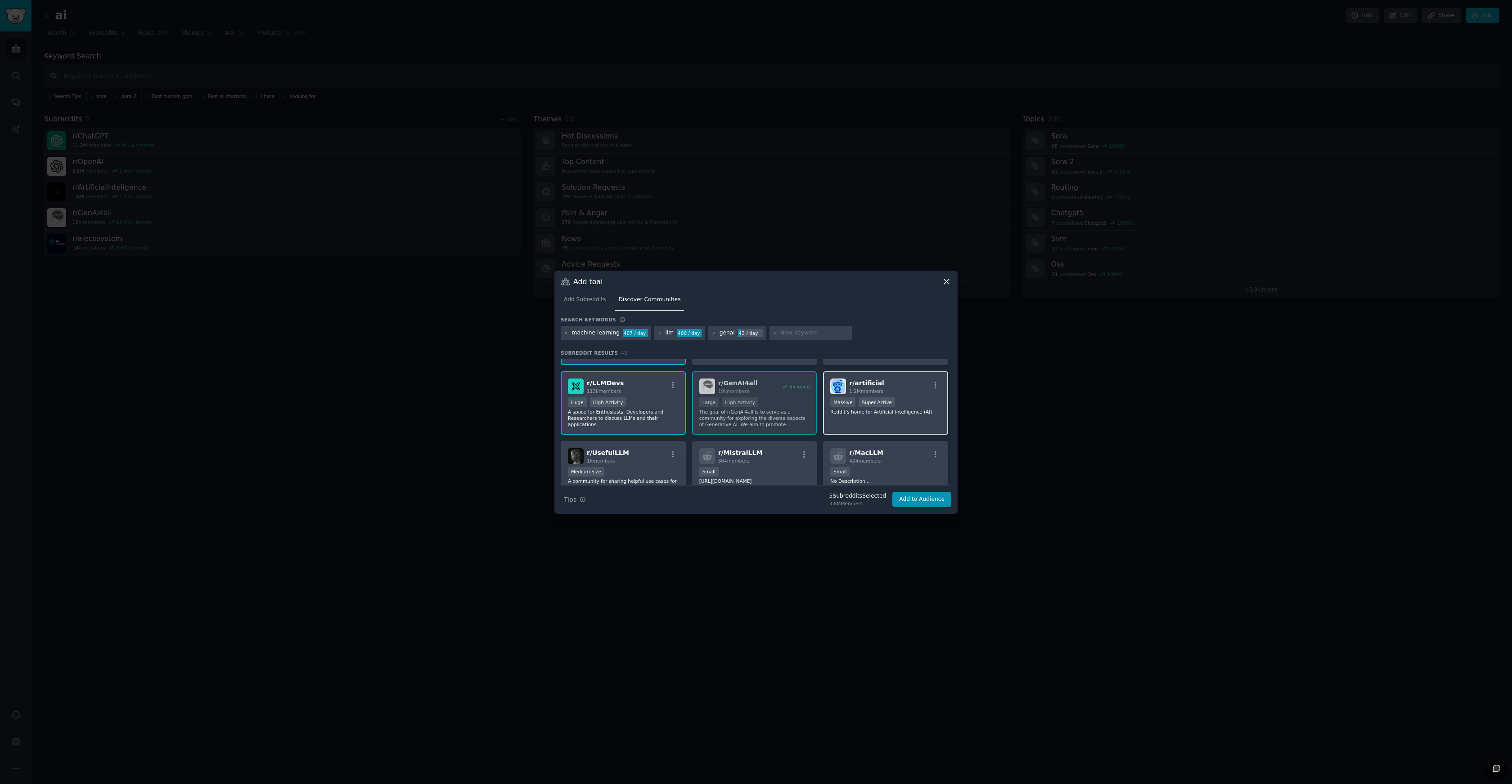
click at [918, 411] on div "r/ artificial 1.2M members Massive Super Active Reddit’s home for Artificial In…" at bounding box center [885, 403] width 125 height 64
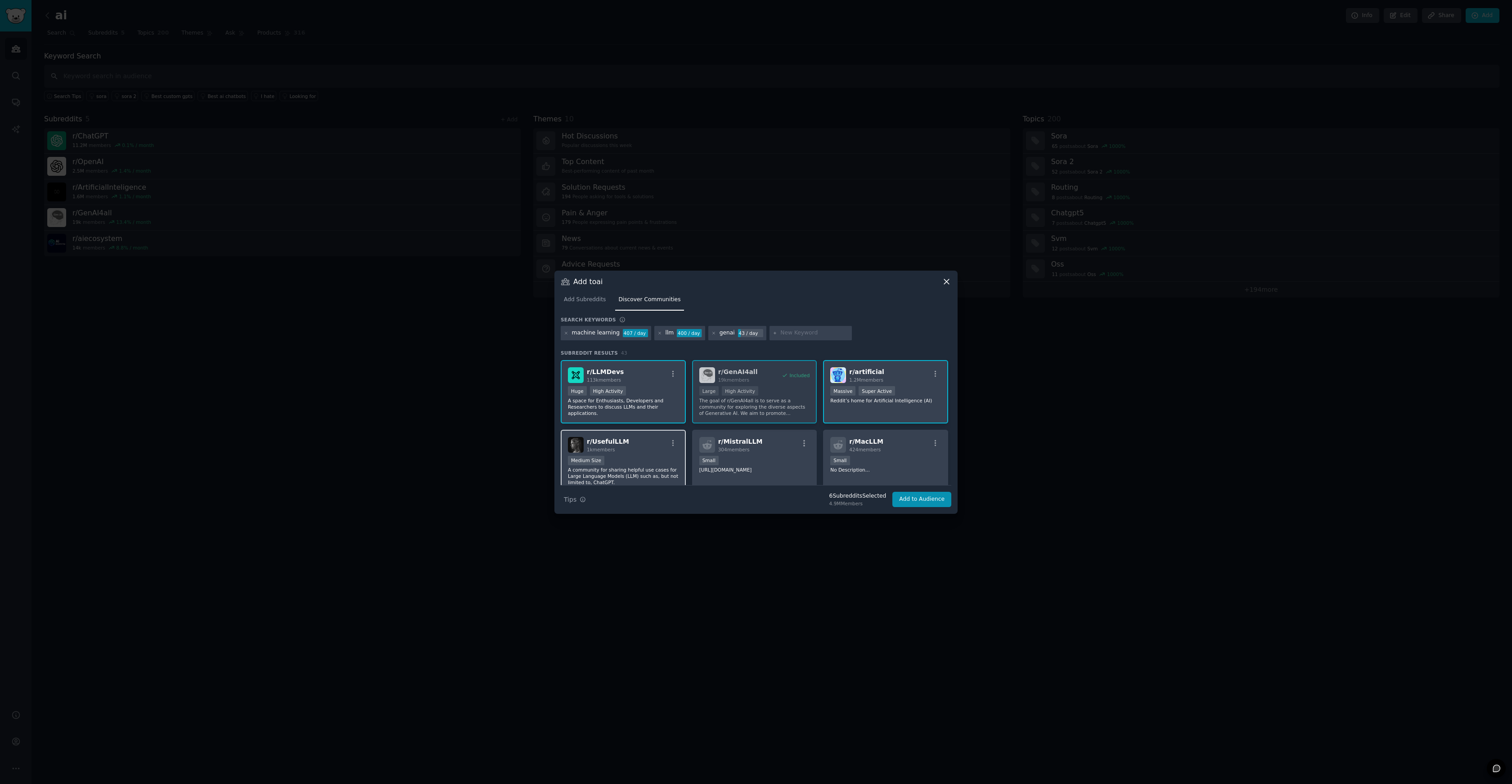
click at [656, 456] on div "Medium Size" at bounding box center [623, 461] width 110 height 11
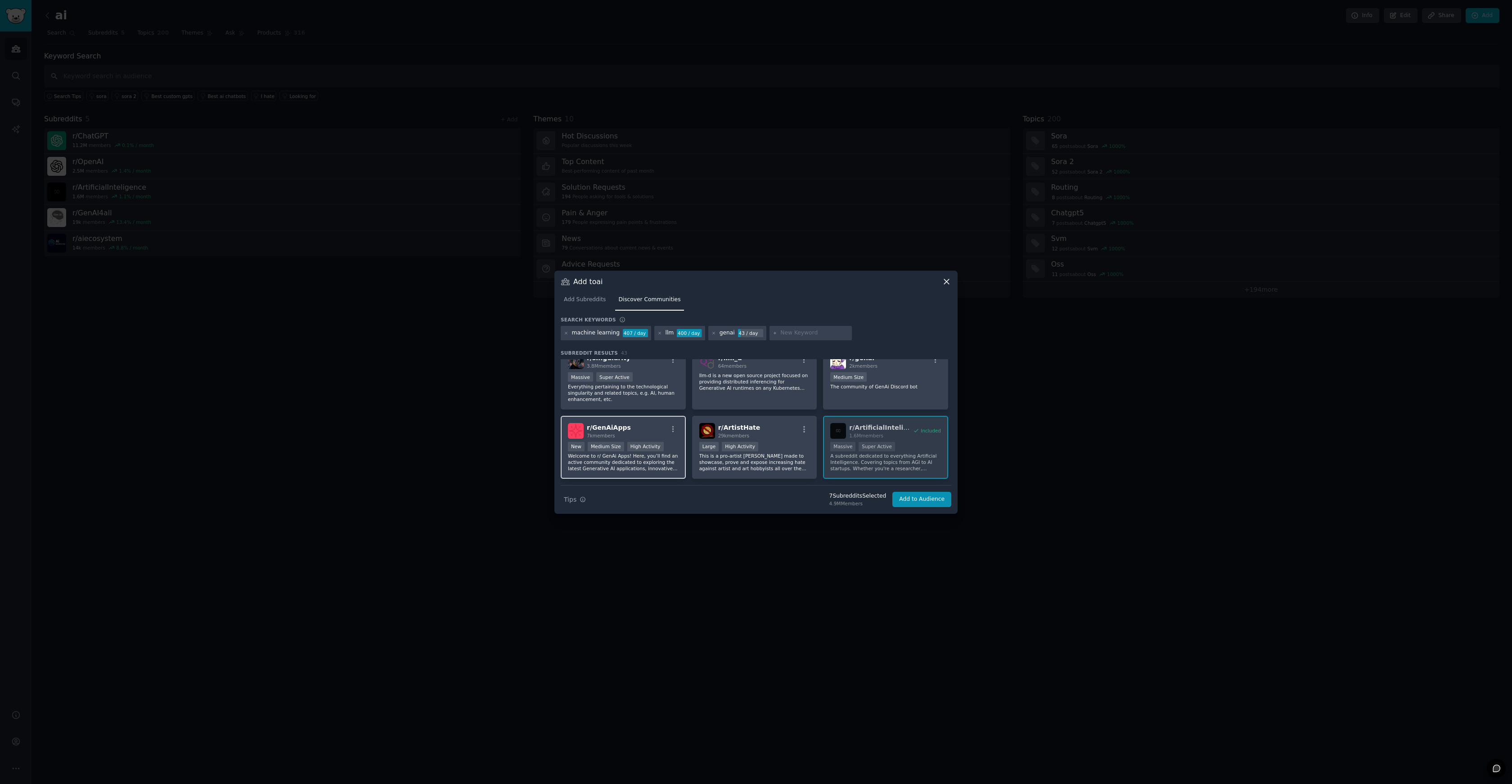
click at [662, 453] on p "Welcome to r/ GenAi Apps! Here, you’ll find an active community dedicated to ex…" at bounding box center [623, 463] width 110 height 19
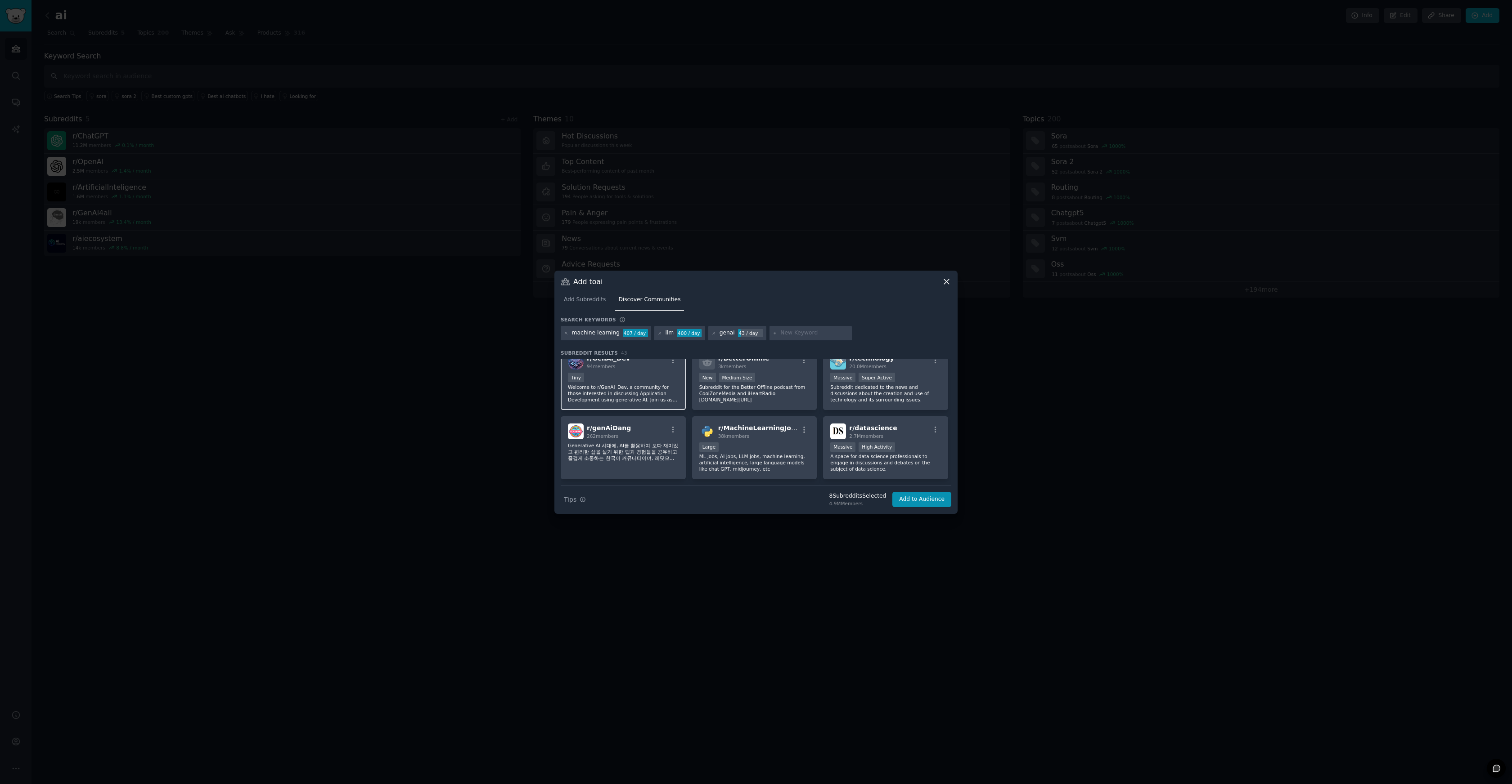
click at [634, 375] on div "Tiny" at bounding box center [623, 378] width 110 height 11
click at [917, 502] on button "Add to Audience" at bounding box center [922, 500] width 59 height 15
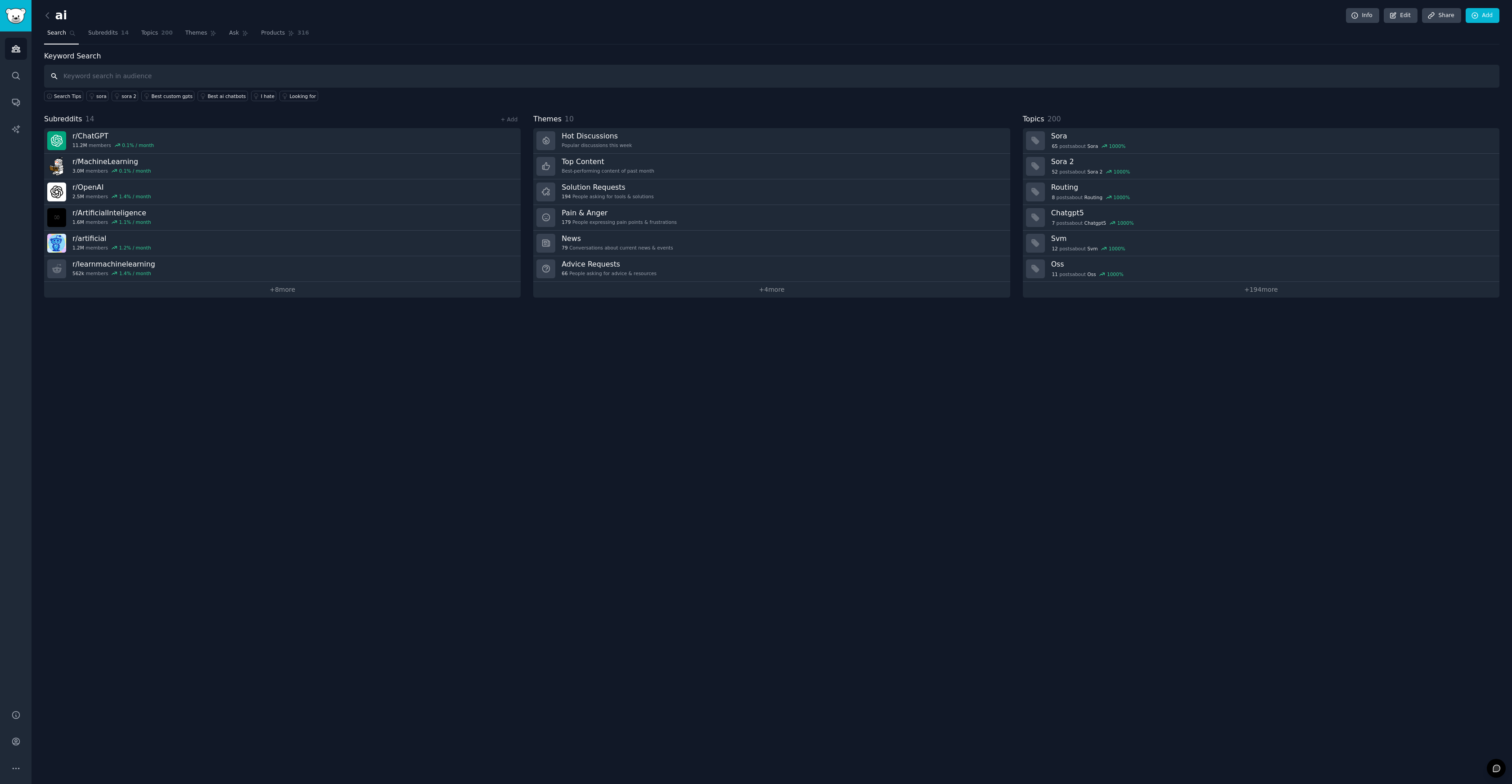
click at [248, 73] on input "text" at bounding box center [771, 75] width 1455 height 23
type input "ai bootcamp"
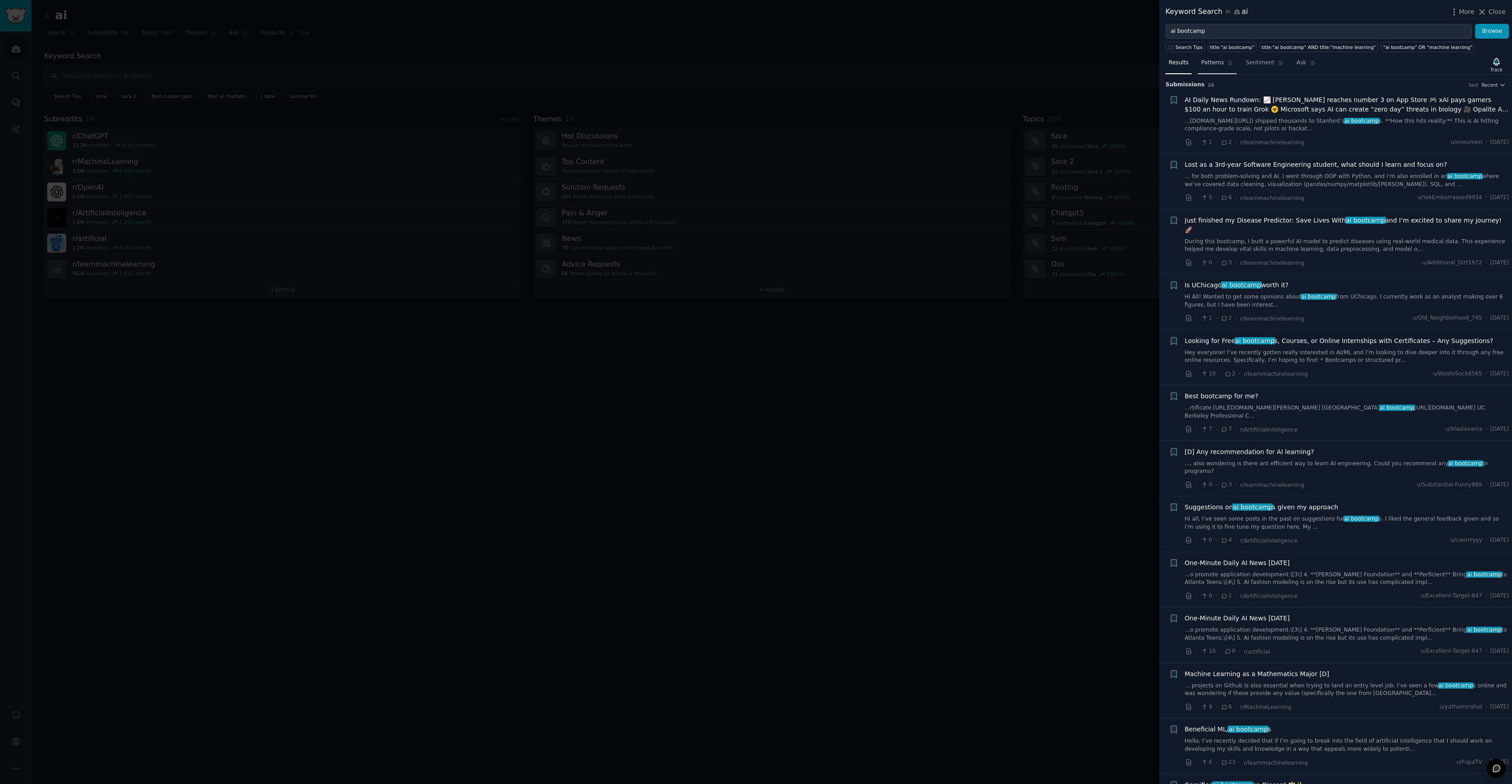
click at [1221, 67] on link "Patterns" at bounding box center [1217, 64] width 38 height 19
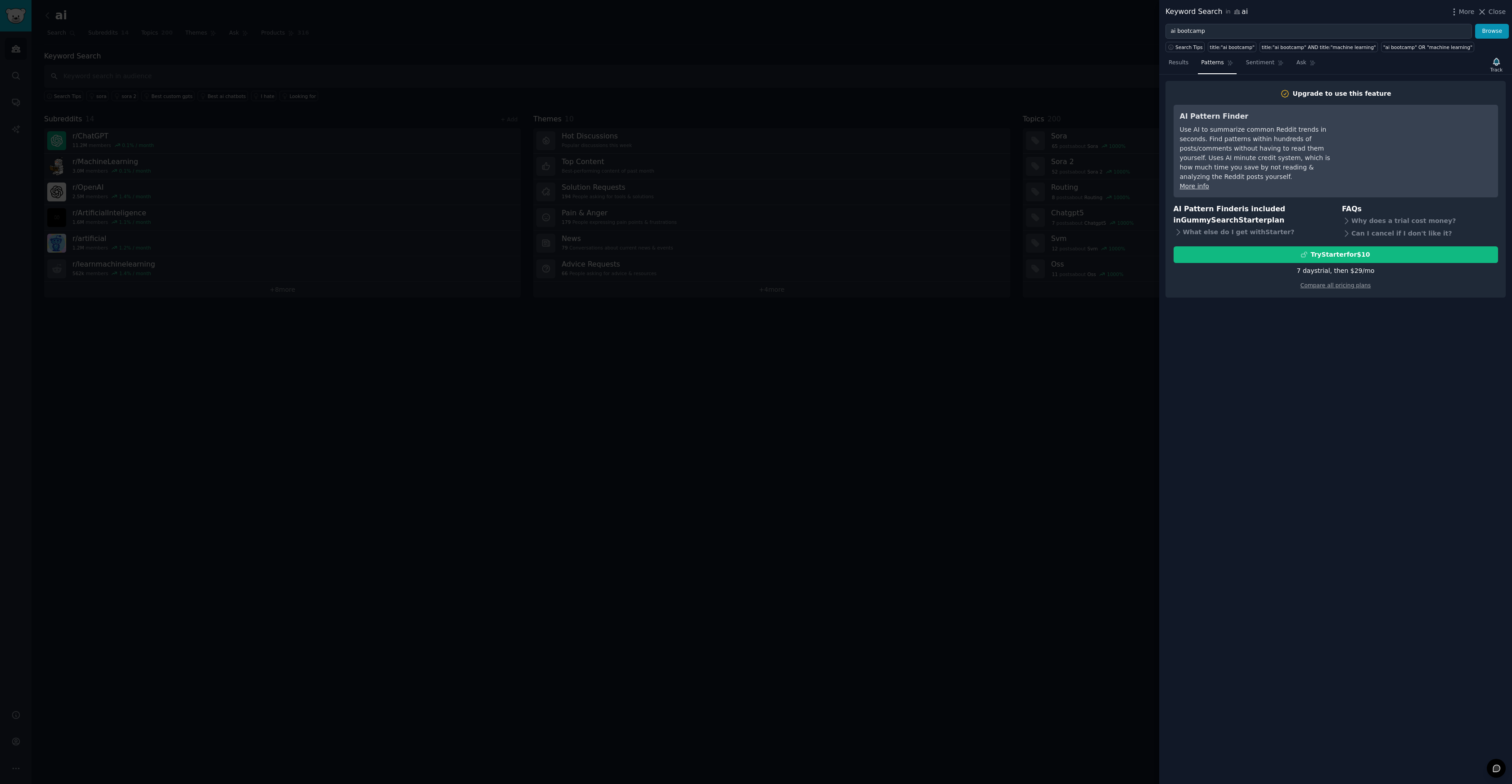
click at [1081, 416] on div at bounding box center [756, 392] width 1512 height 784
